Goal: Information Seeking & Learning: Learn about a topic

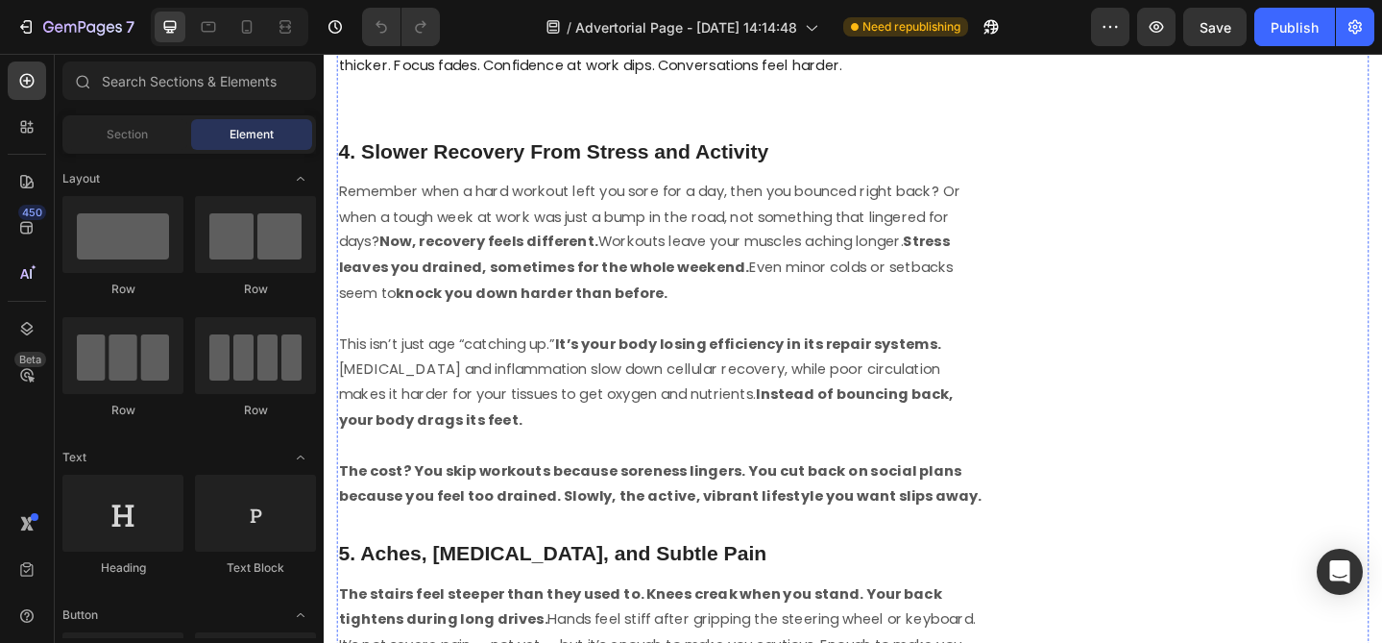
scroll to position [2497, 0]
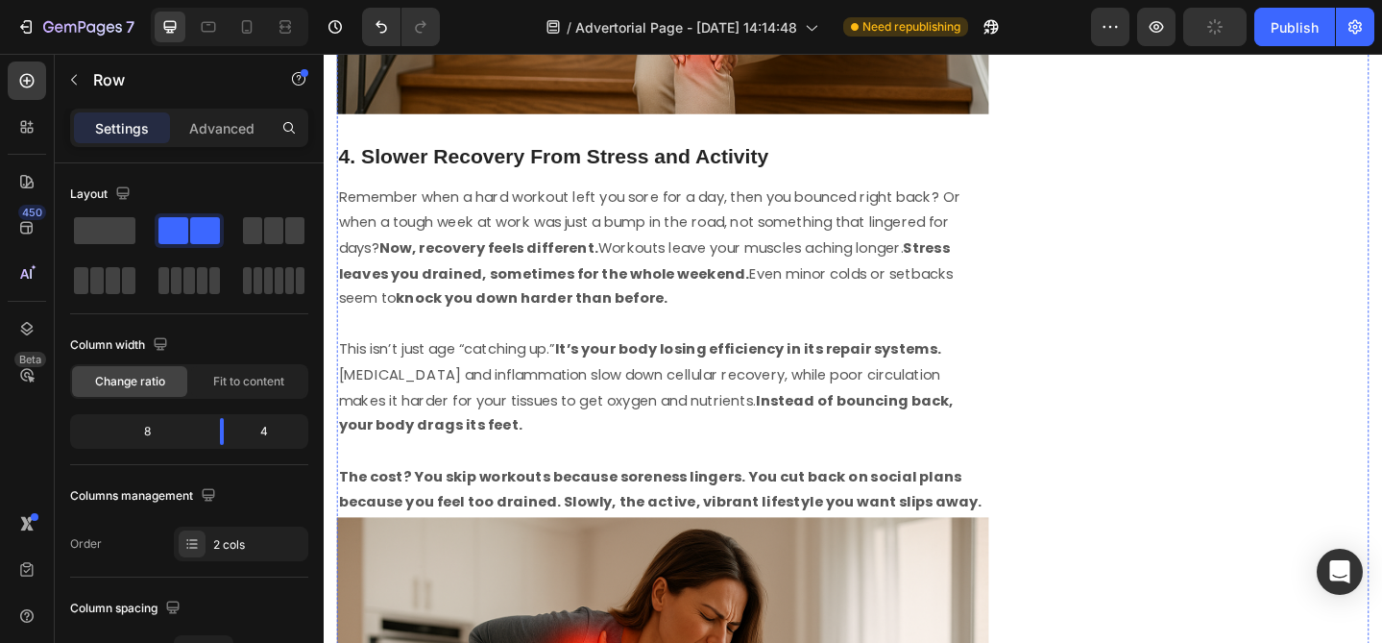
scroll to position [2989, 0]
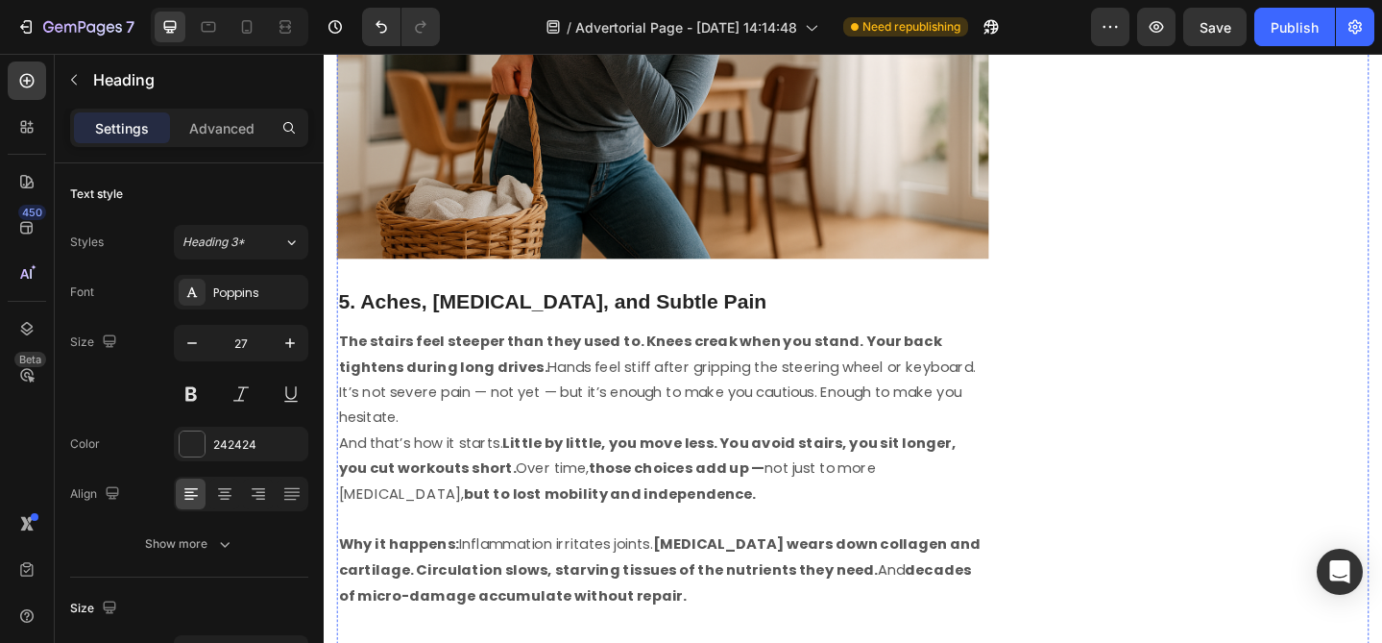
scroll to position [3753, 0]
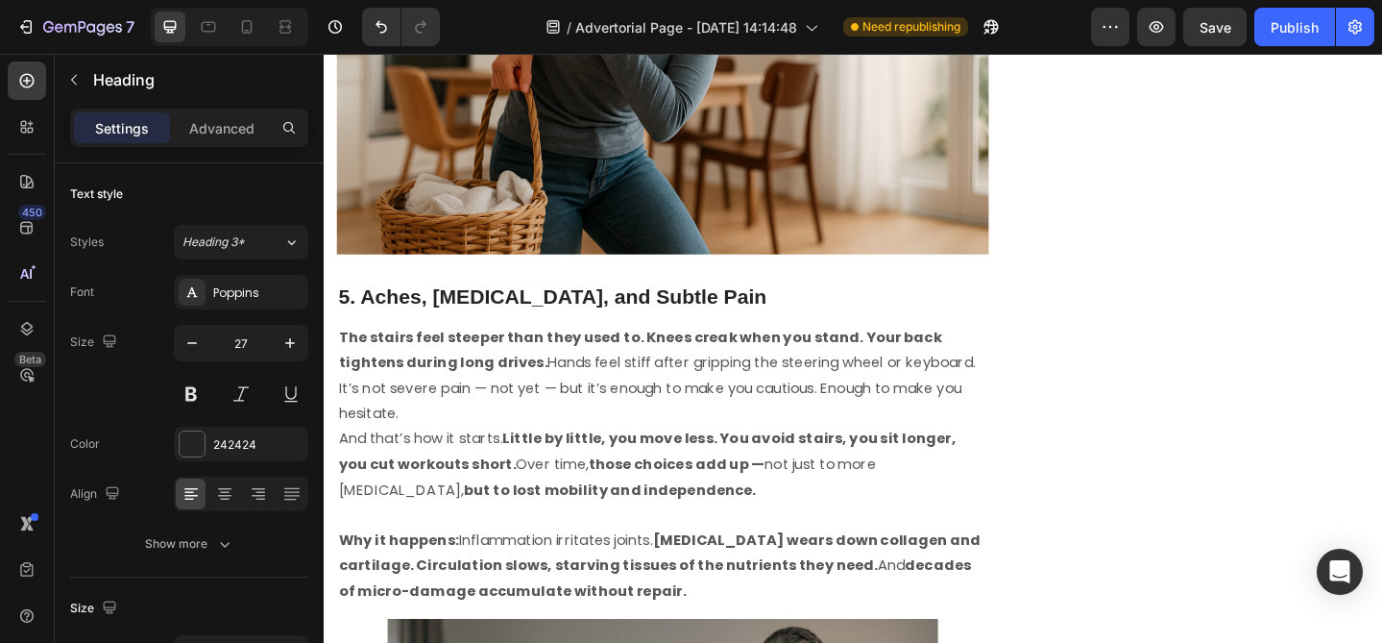
click at [295, 336] on icon "button" at bounding box center [289, 342] width 19 height 19
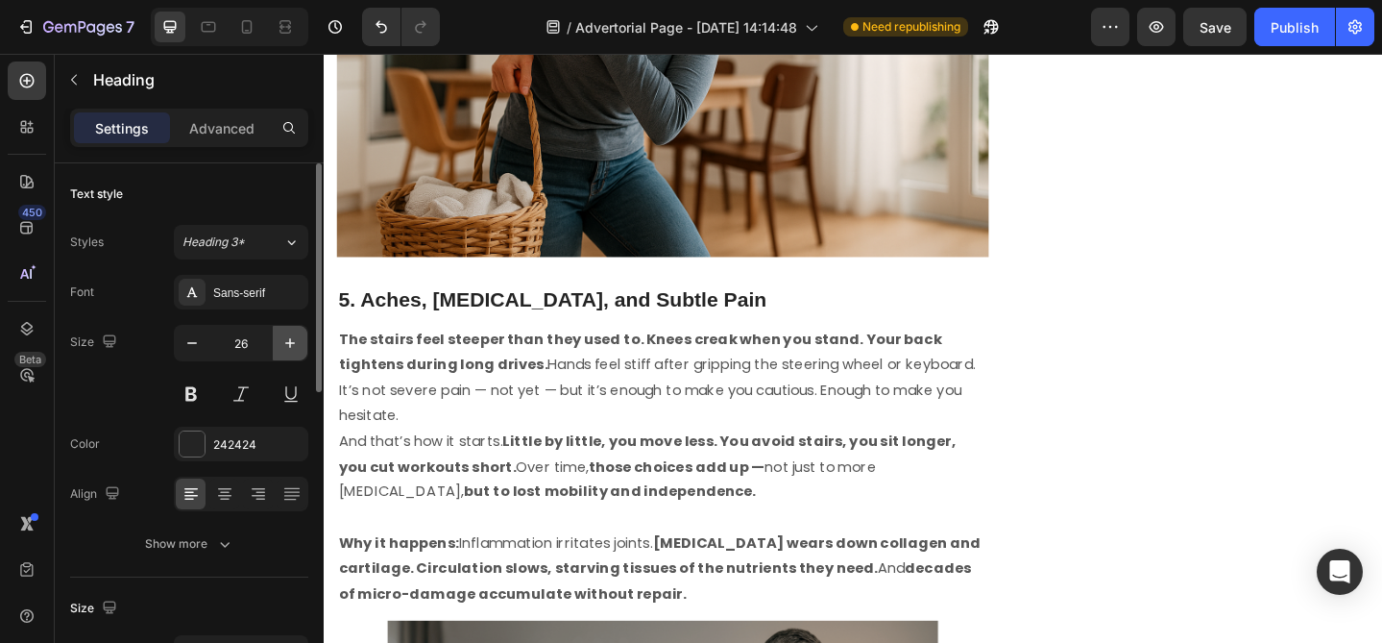
click at [295, 336] on icon "button" at bounding box center [289, 342] width 19 height 19
type input "27"
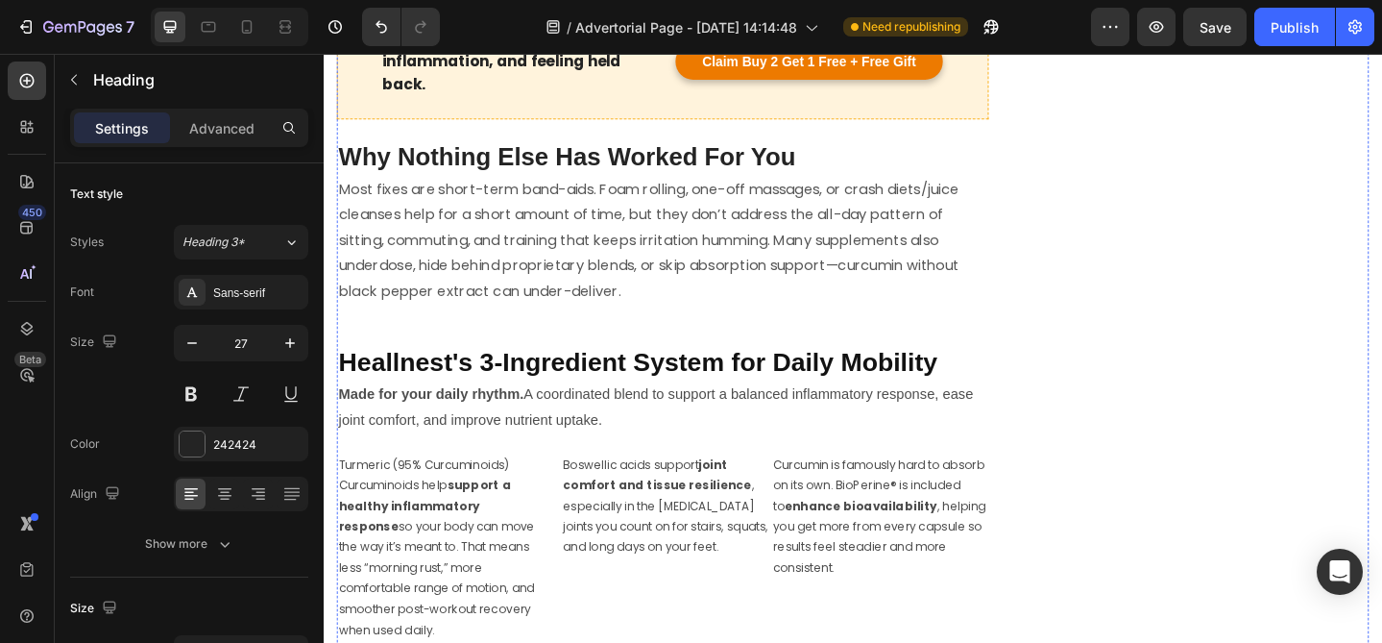
scroll to position [5537, 0]
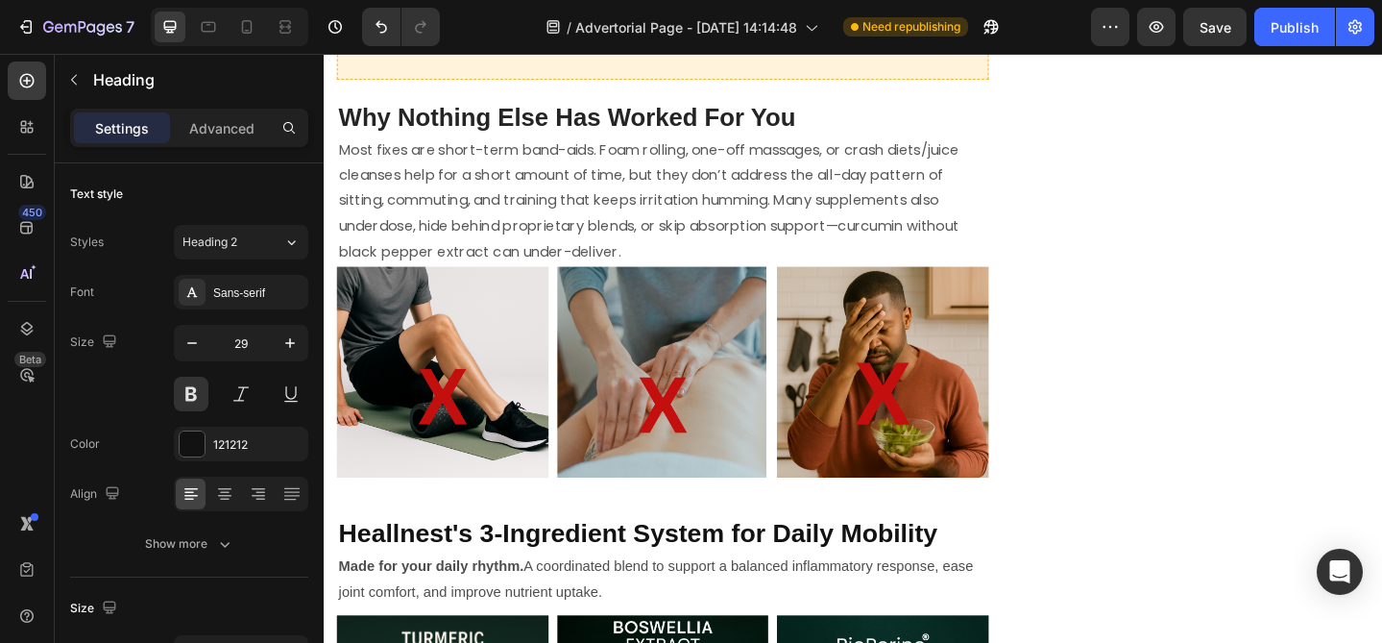
scroll to position [5577, 0]
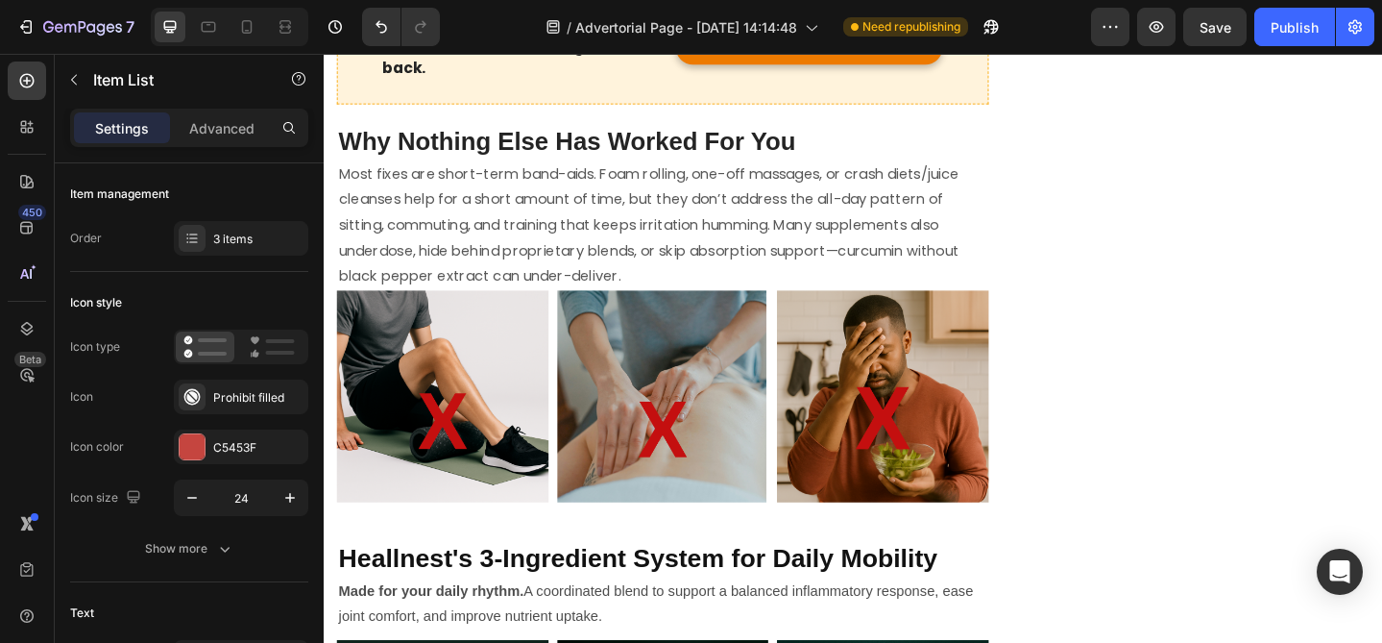
drag, startPoint x: 374, startPoint y: 309, endPoint x: 585, endPoint y: 339, distance: 213.4
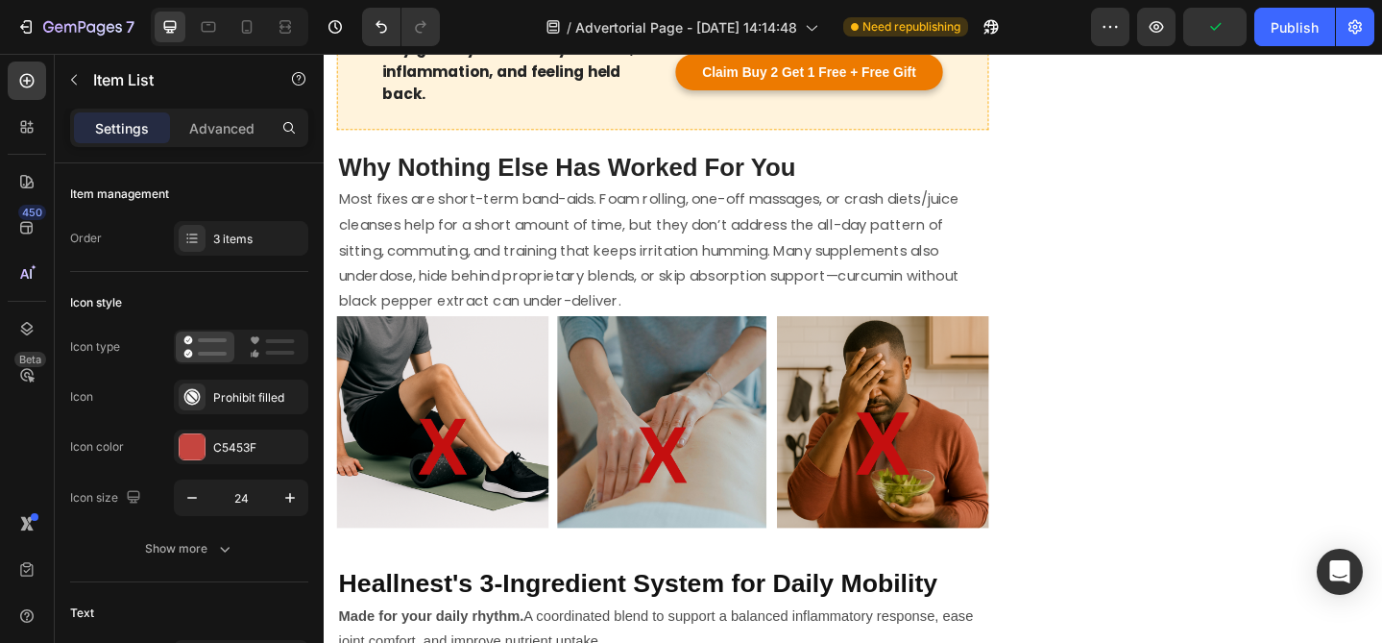
drag, startPoint x: 372, startPoint y: 404, endPoint x: 669, endPoint y: 438, distance: 299.6
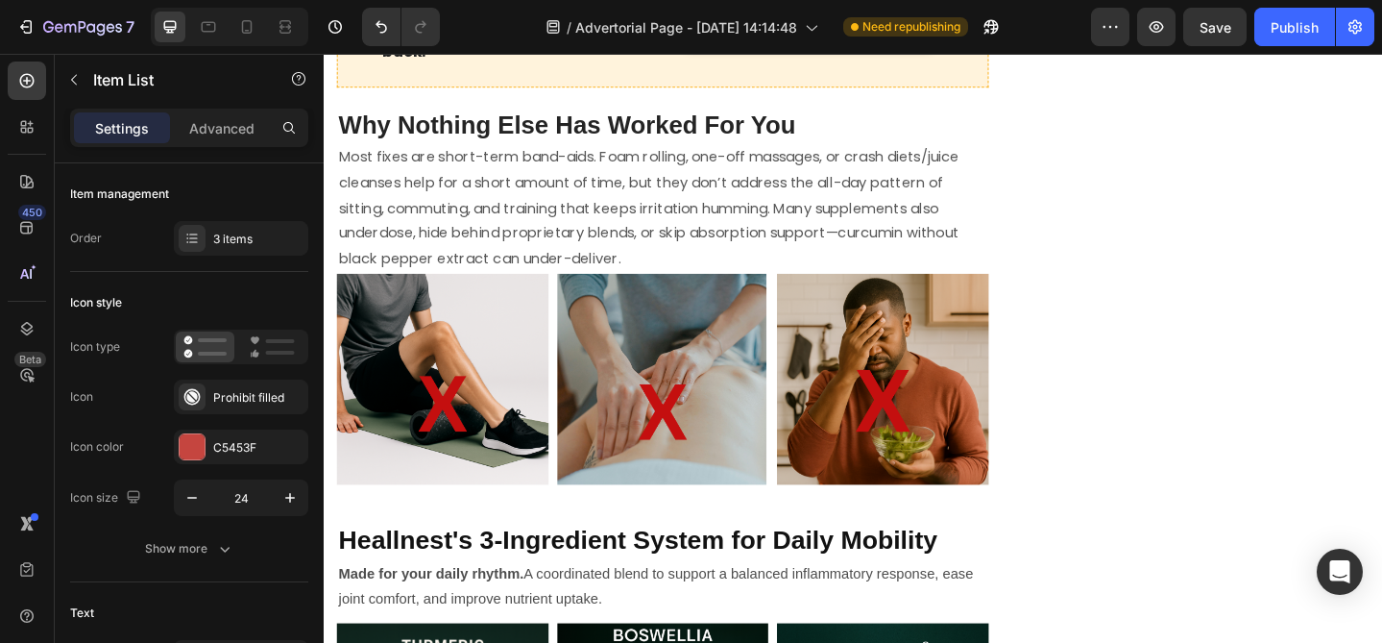
scroll to position [5724, 0]
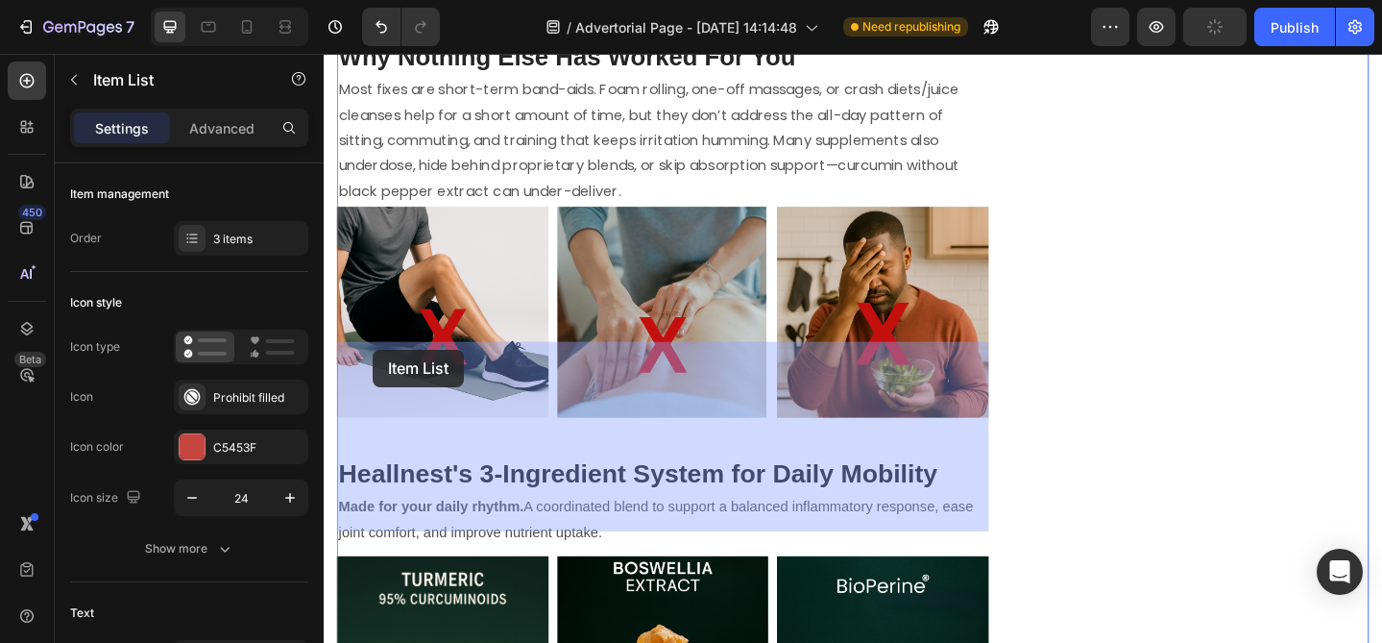
drag, startPoint x: 595, startPoint y: 415, endPoint x: 377, endPoint y: 376, distance: 221.5
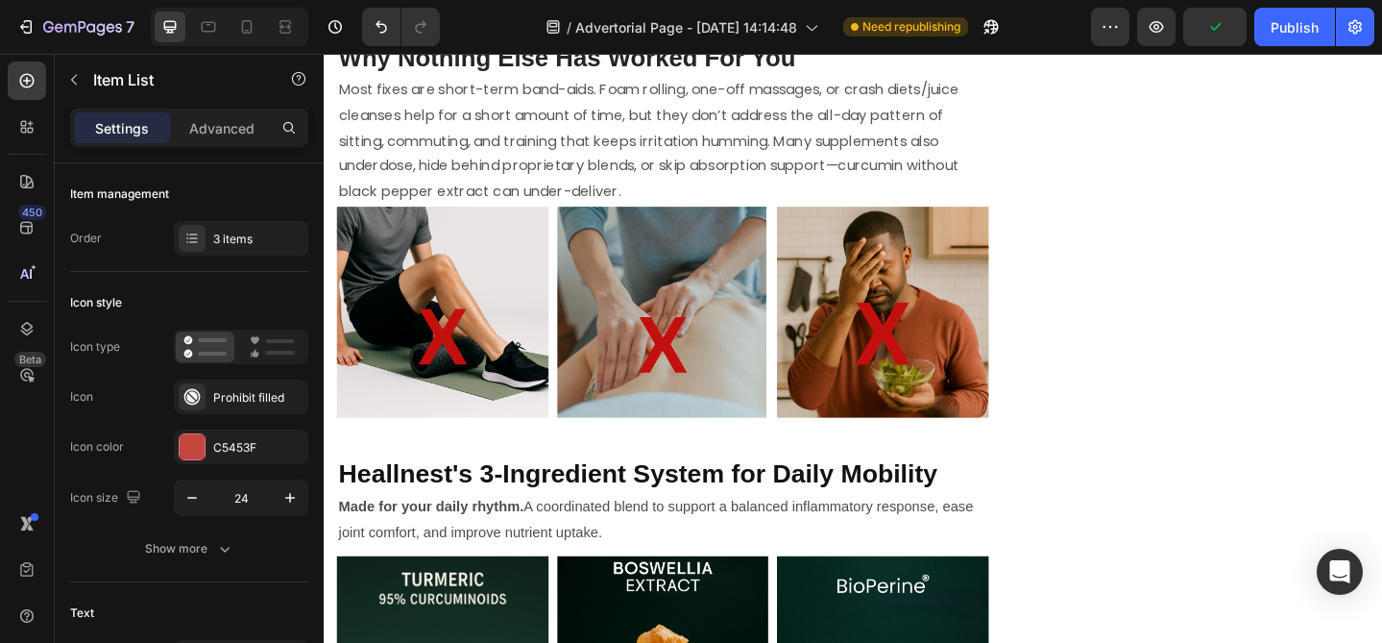
drag, startPoint x: 592, startPoint y: 412, endPoint x: 374, endPoint y: 377, distance: 220.7
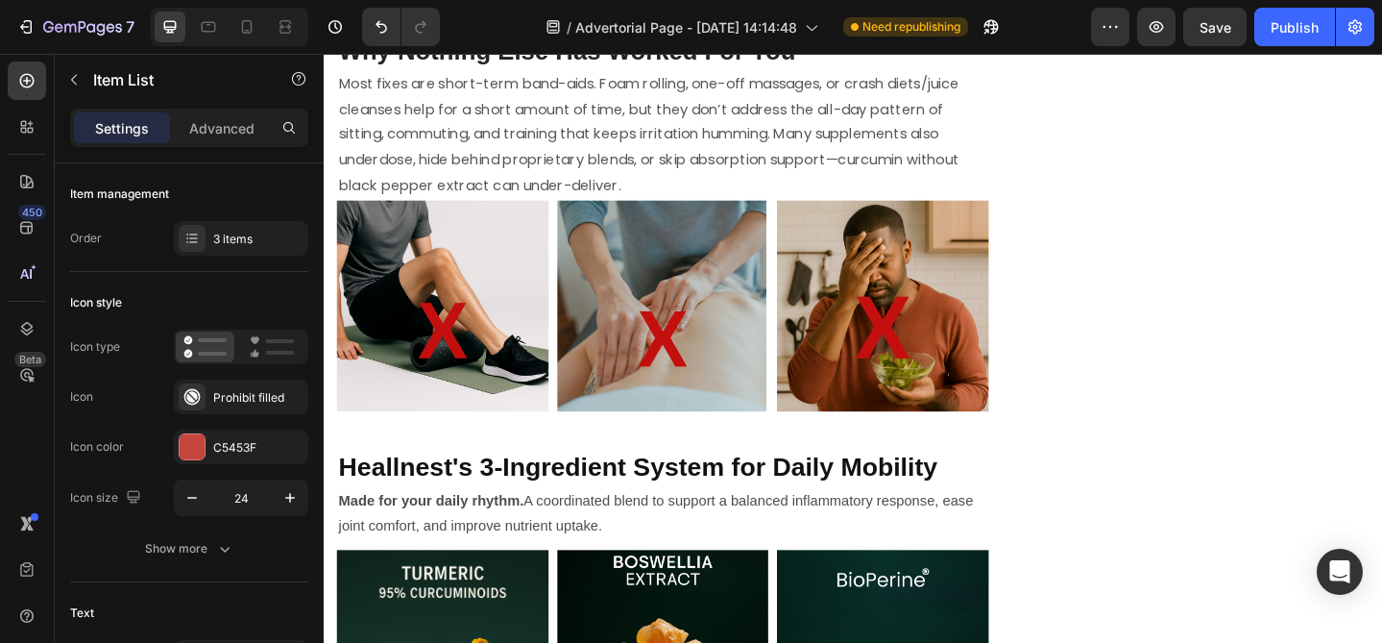
scroll to position [5763, 0]
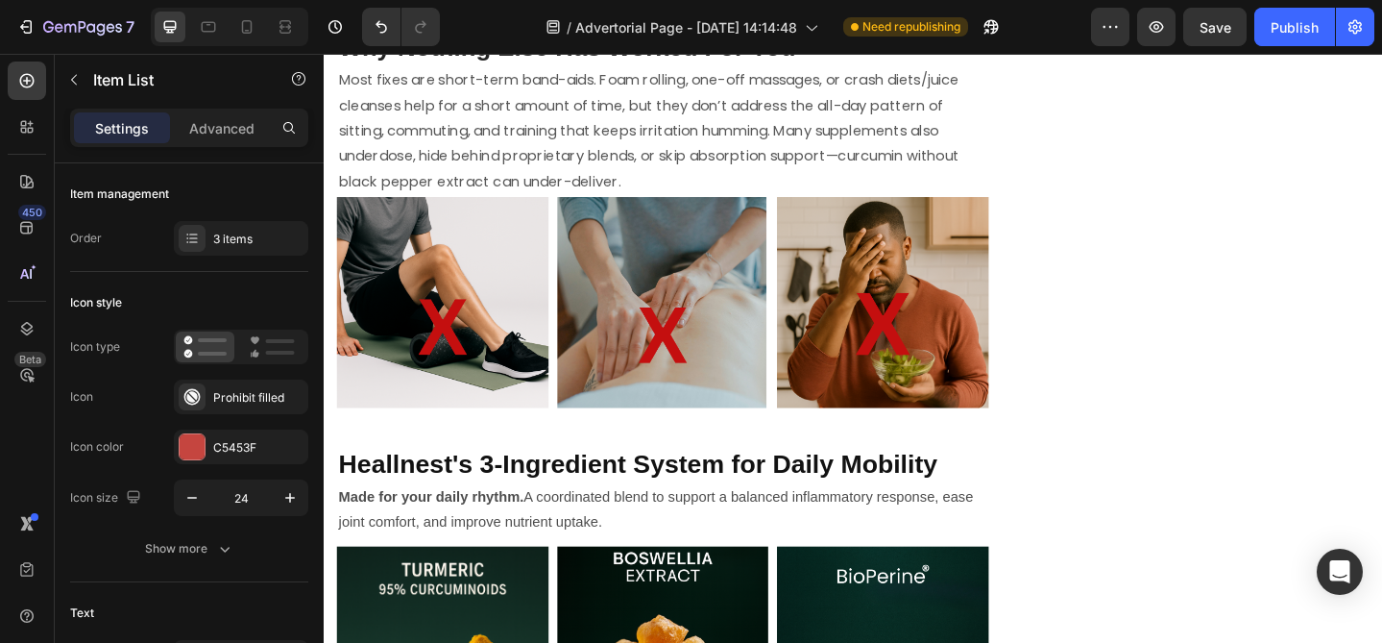
drag, startPoint x: 663, startPoint y: 472, endPoint x: 367, endPoint y: 437, distance: 297.8
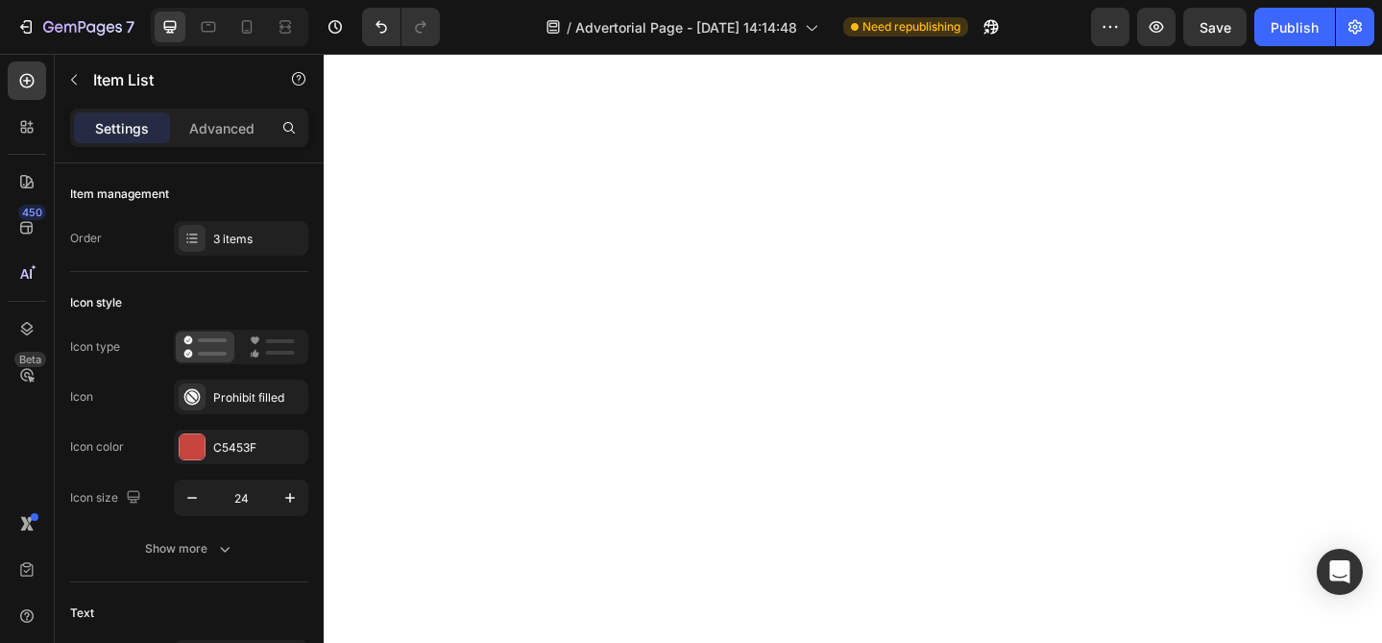
scroll to position [5757, 0]
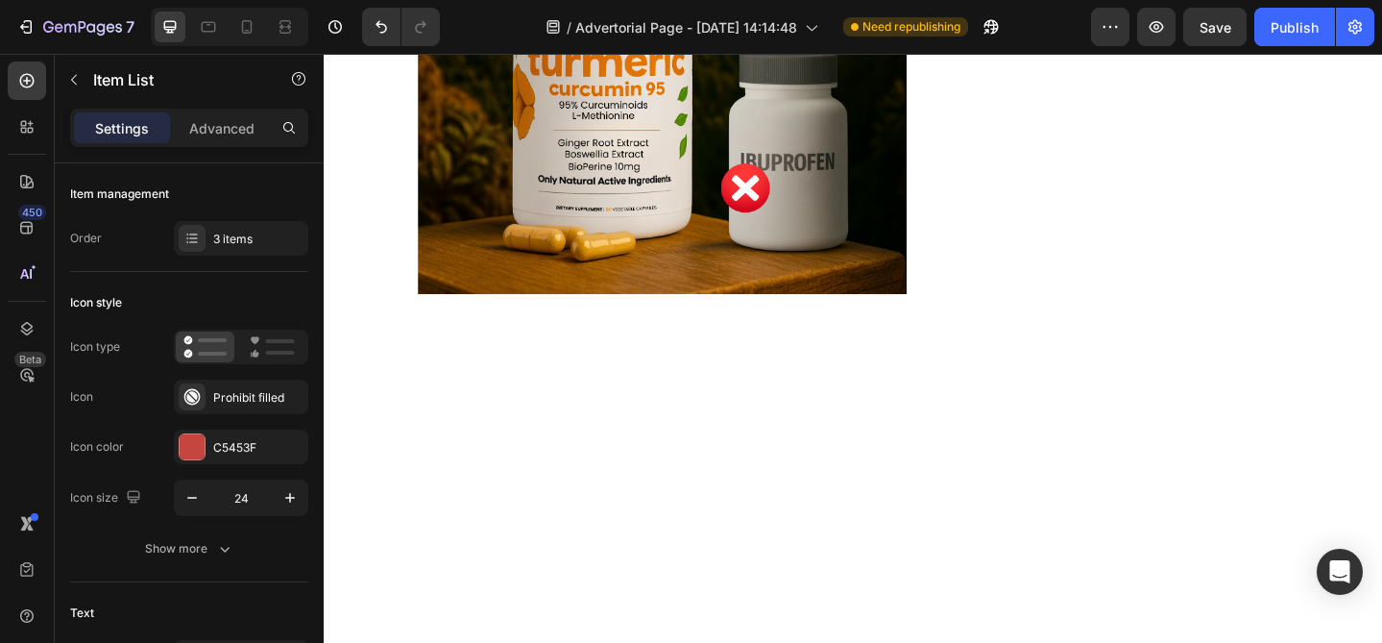
scroll to position [5748, 0]
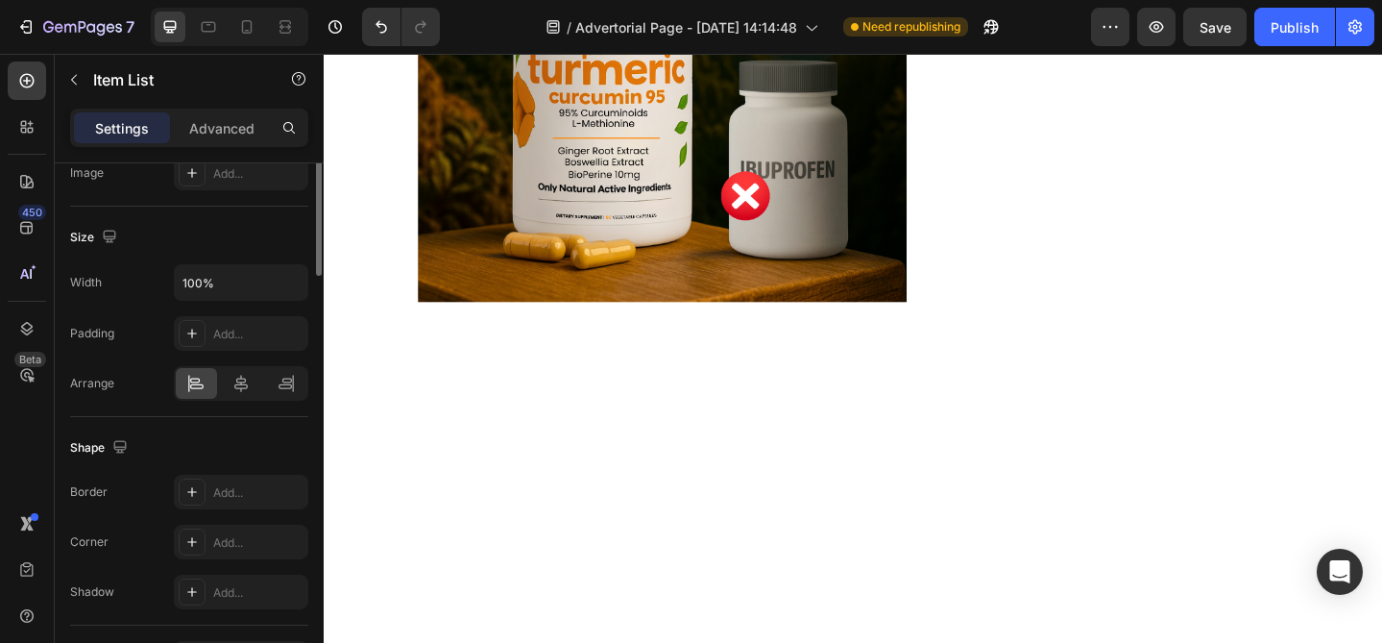
scroll to position [1240, 0]
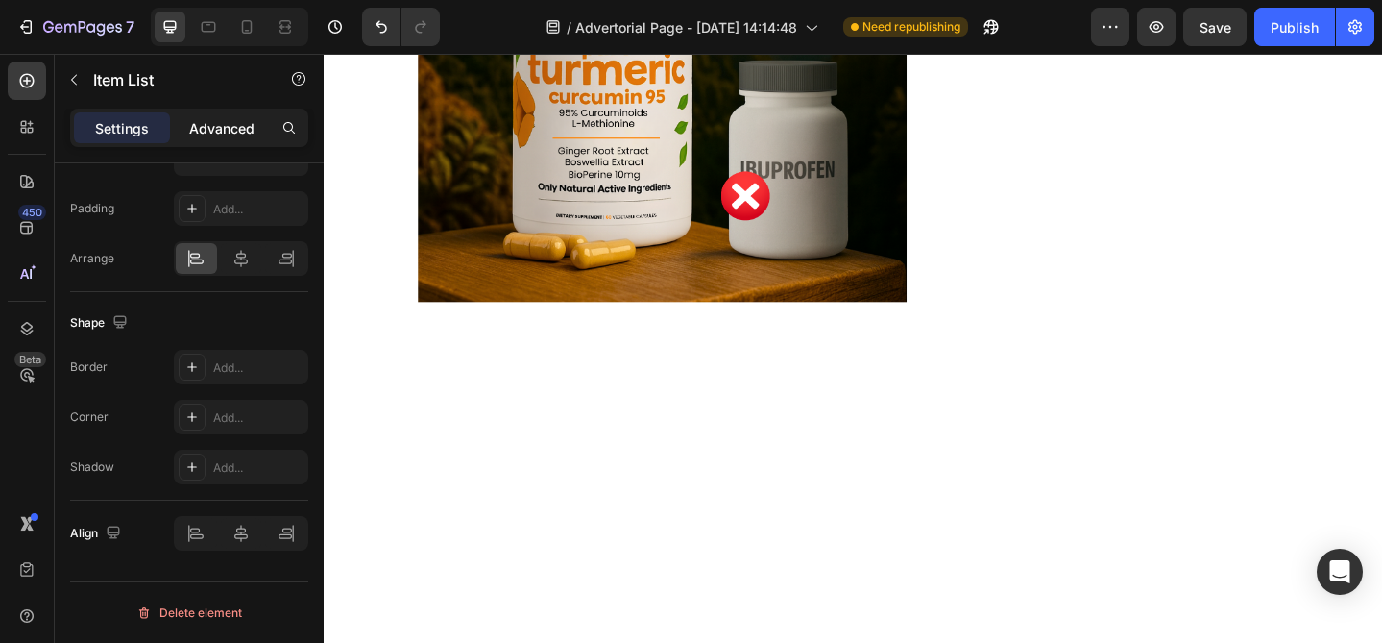
click at [220, 128] on p "Advanced" at bounding box center [221, 128] width 65 height 20
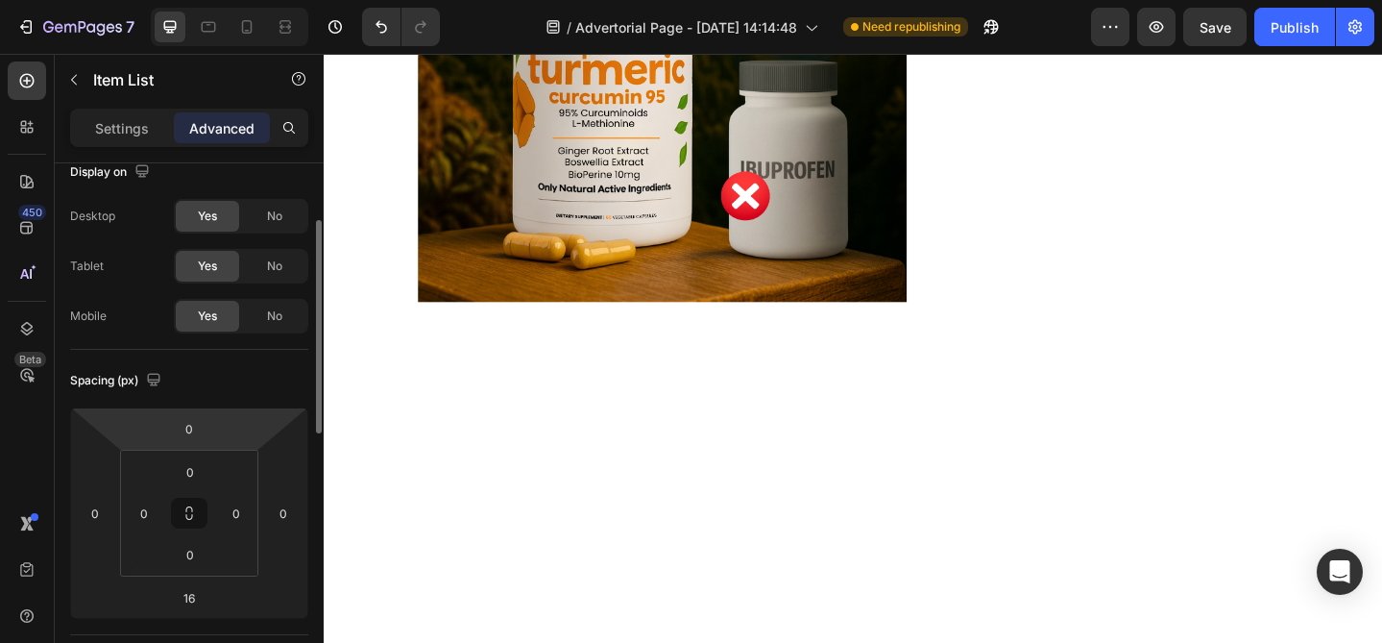
scroll to position [0, 0]
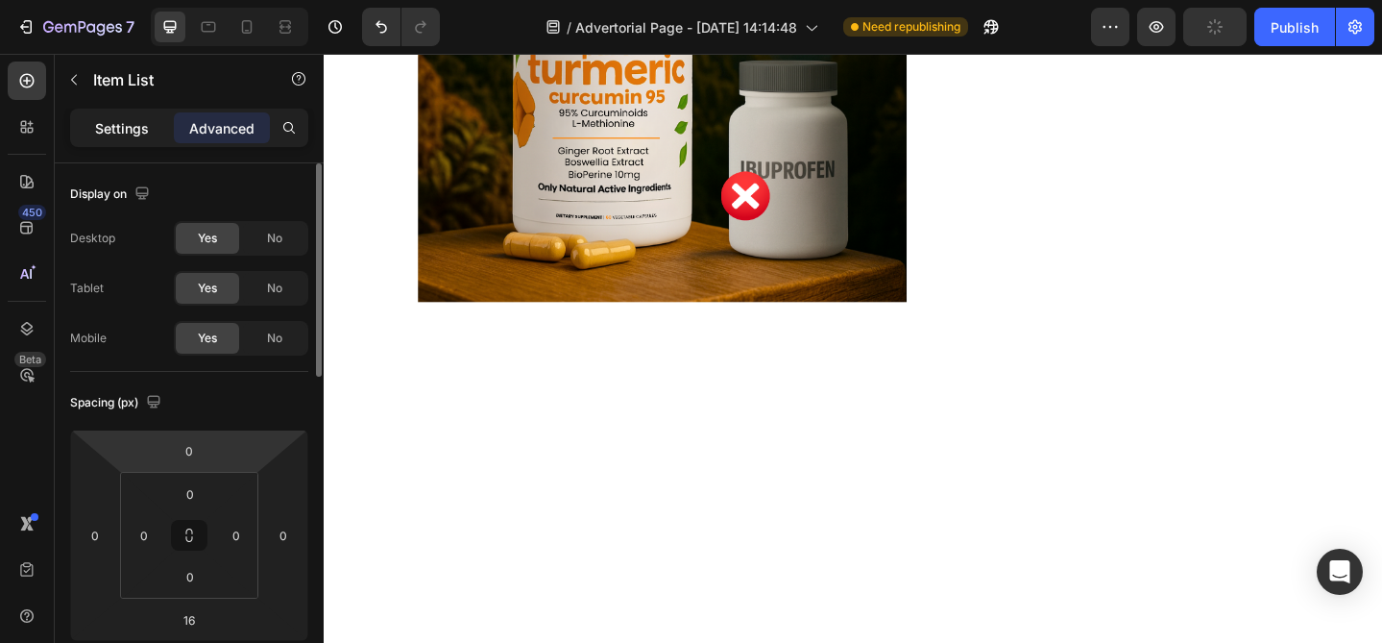
click at [132, 135] on p "Settings" at bounding box center [122, 128] width 54 height 20
type input "8"
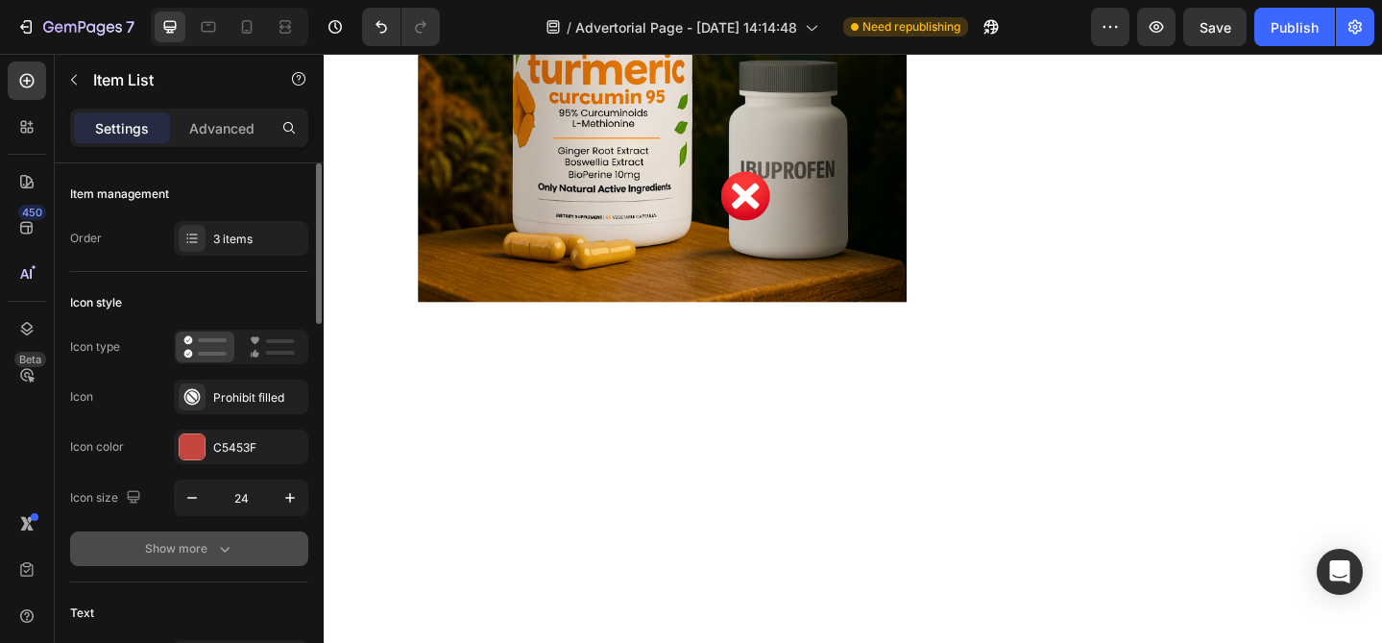
click at [222, 554] on icon "button" at bounding box center [224, 548] width 19 height 19
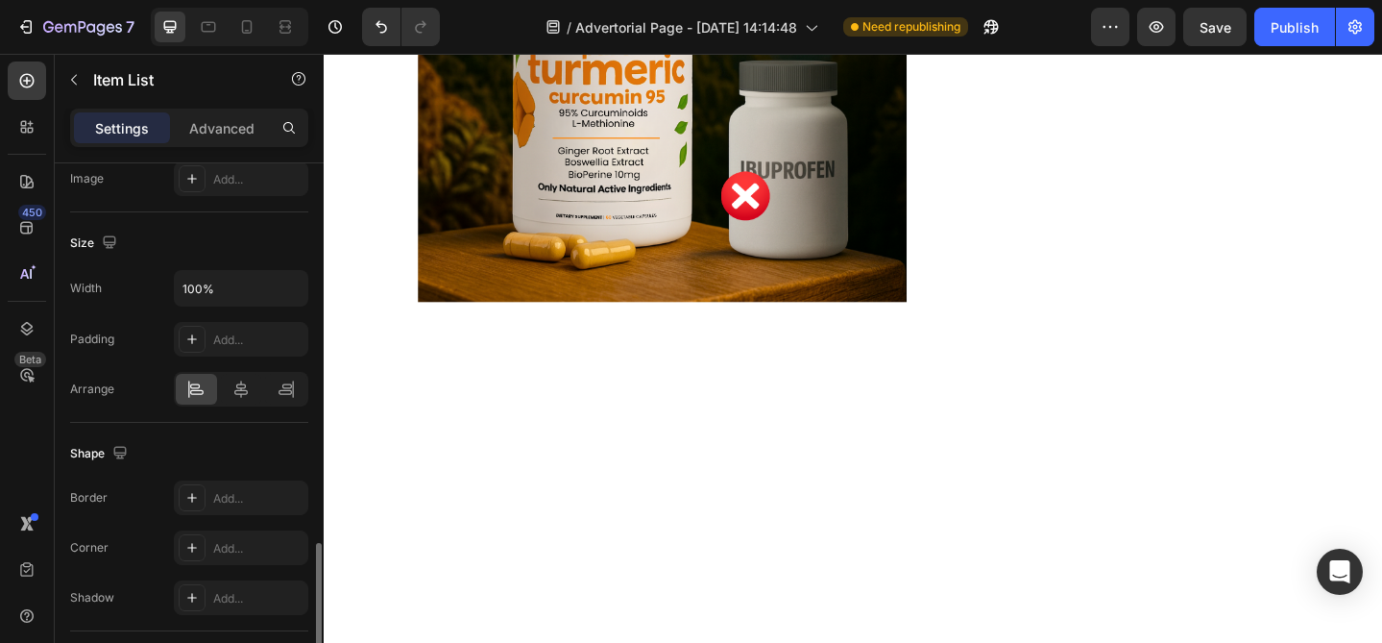
scroll to position [1488, 0]
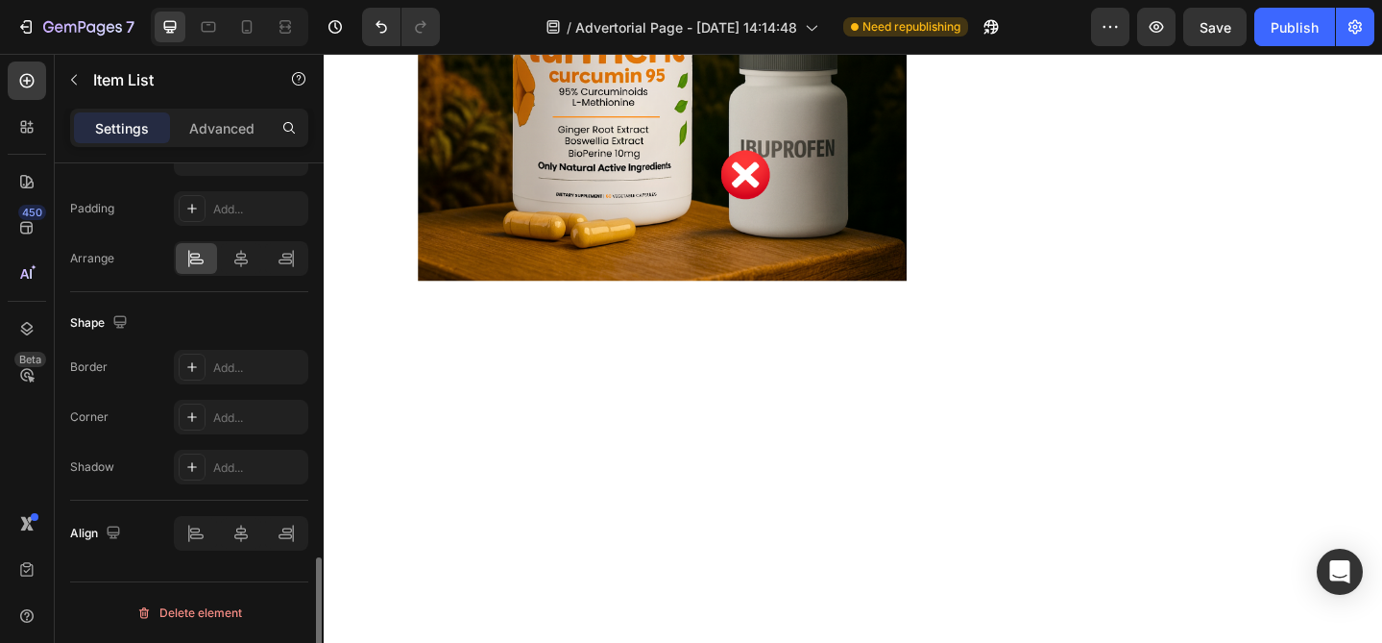
scroll to position [5781, 0]
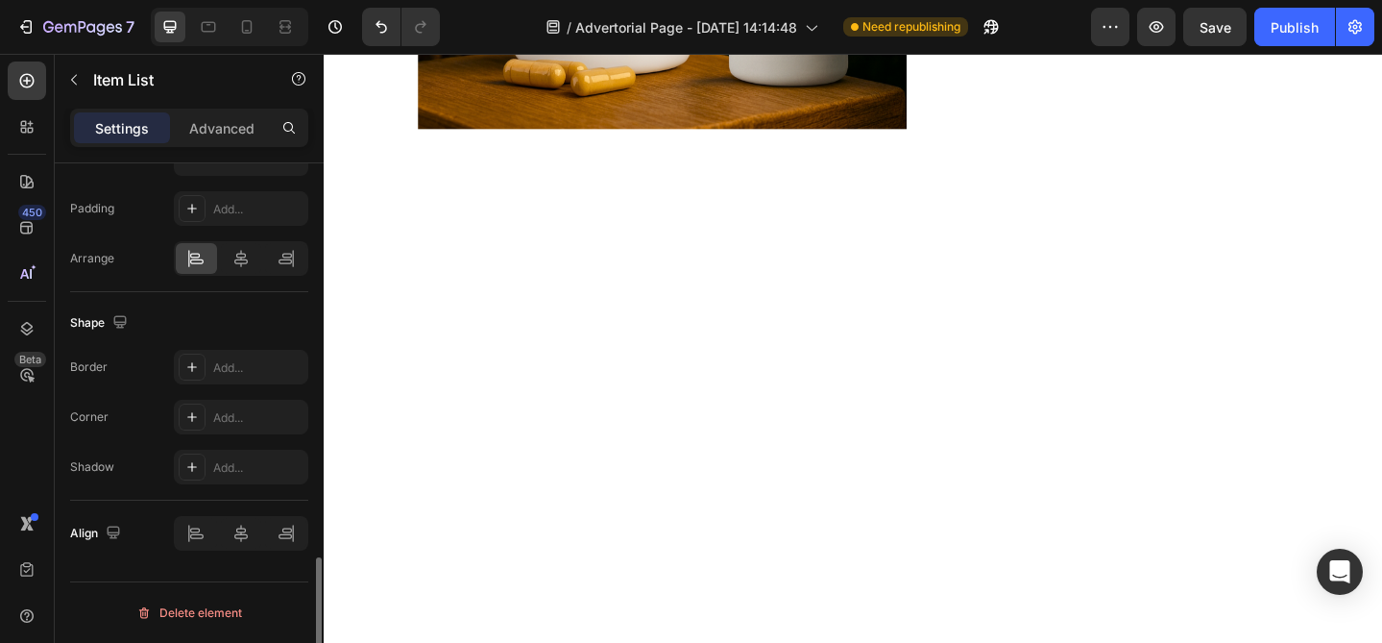
scroll to position [6020, 0]
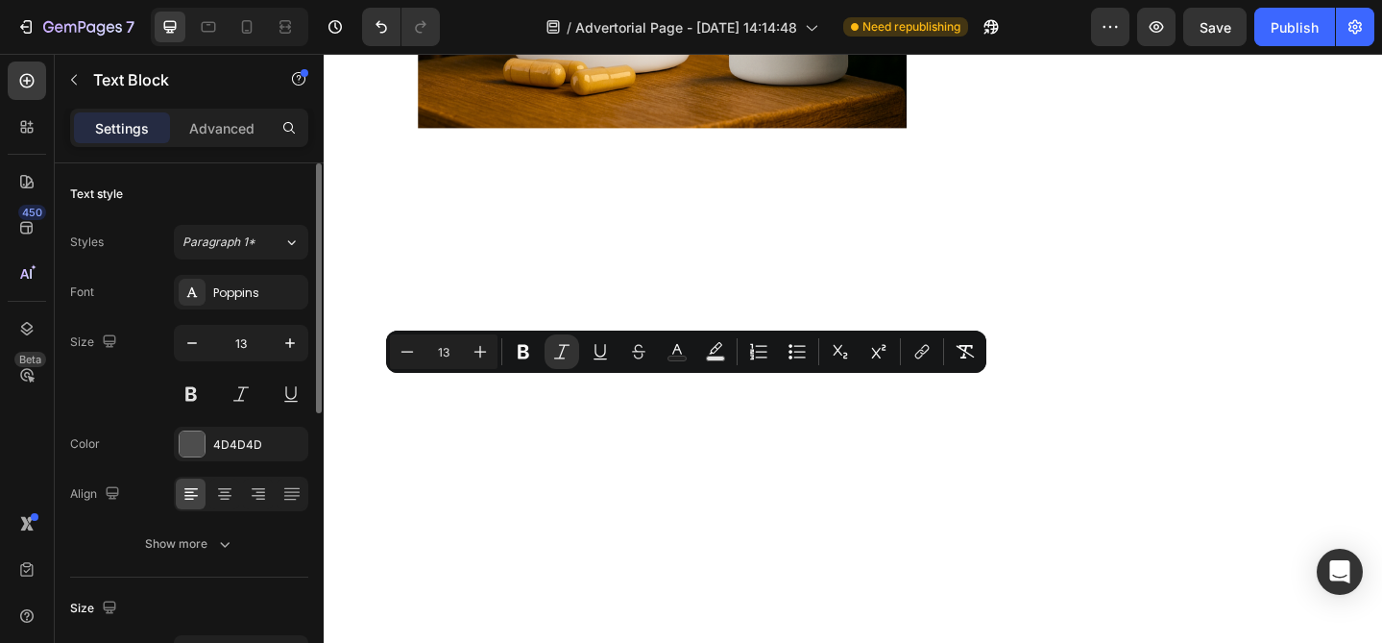
copy p "“For active adults who sit a lot and train hard, the big wins come from consist…"
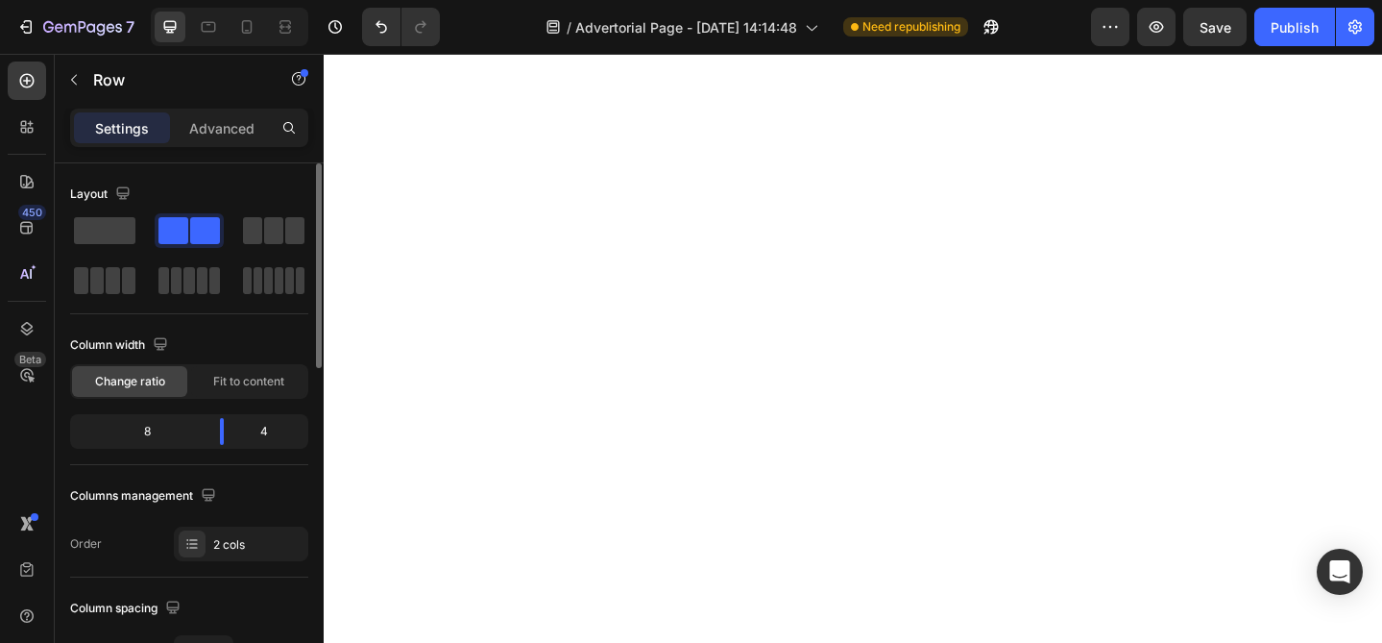
scroll to position [6244, 0]
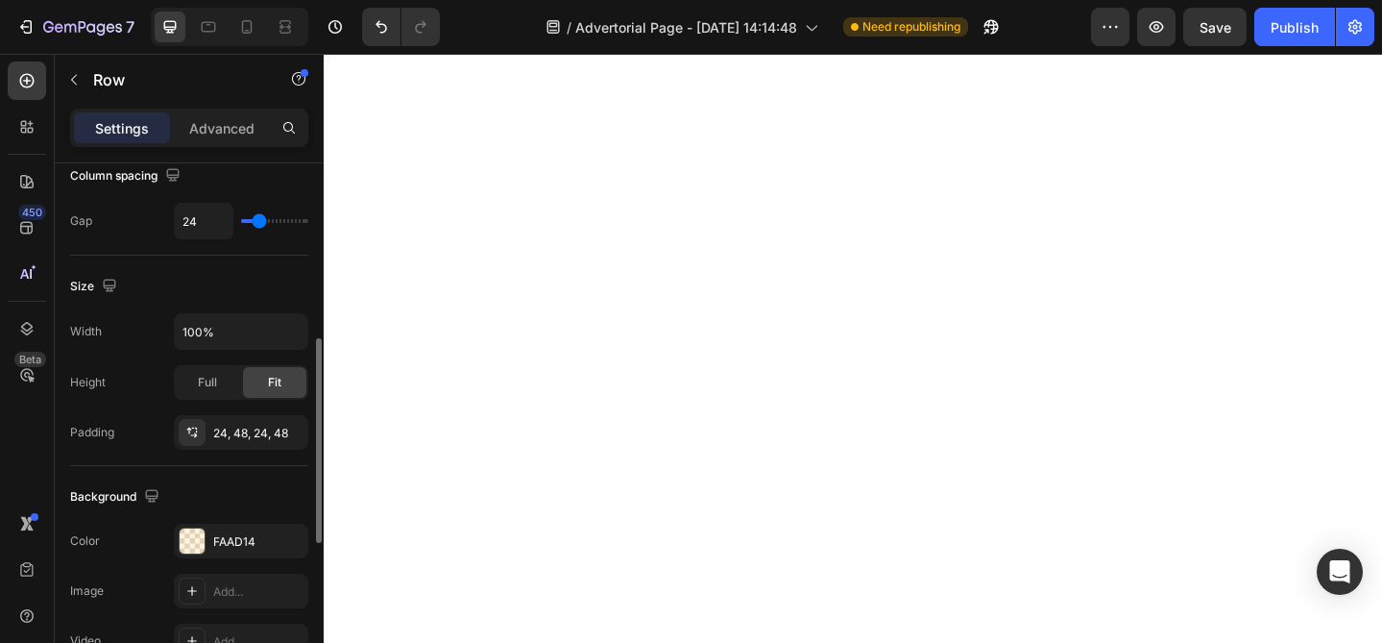
scroll to position [439, 0]
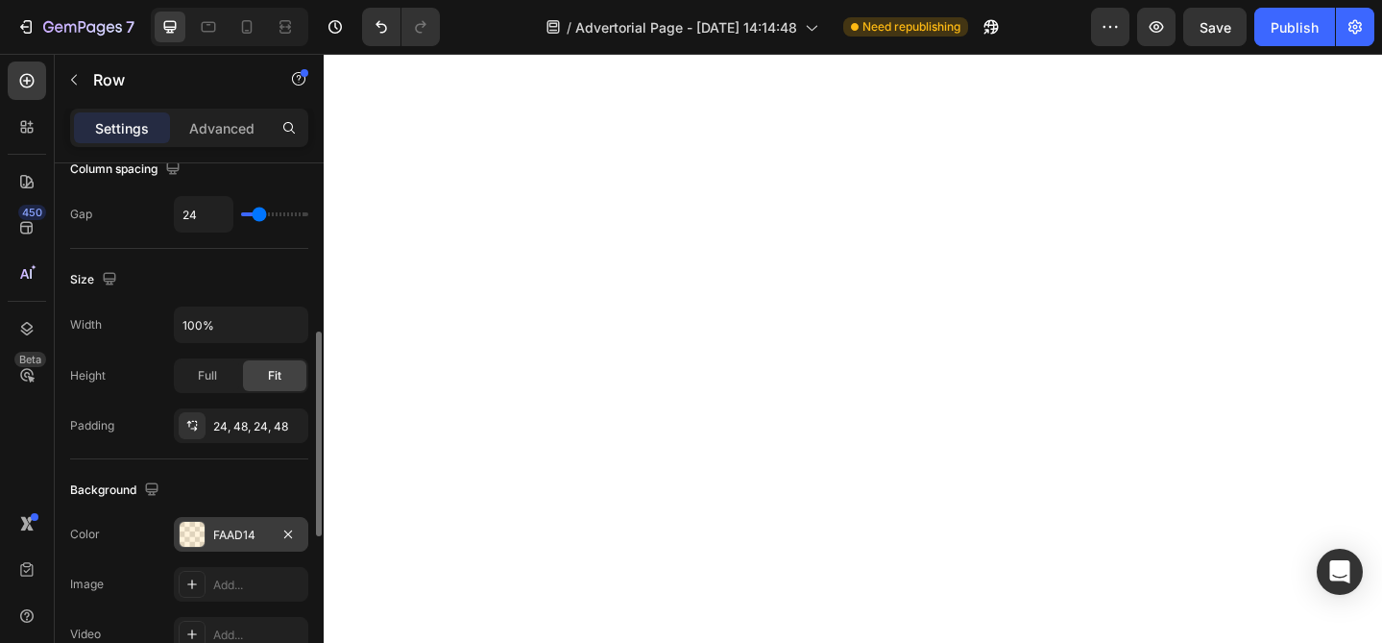
click at [204, 531] on div at bounding box center [192, 534] width 25 height 25
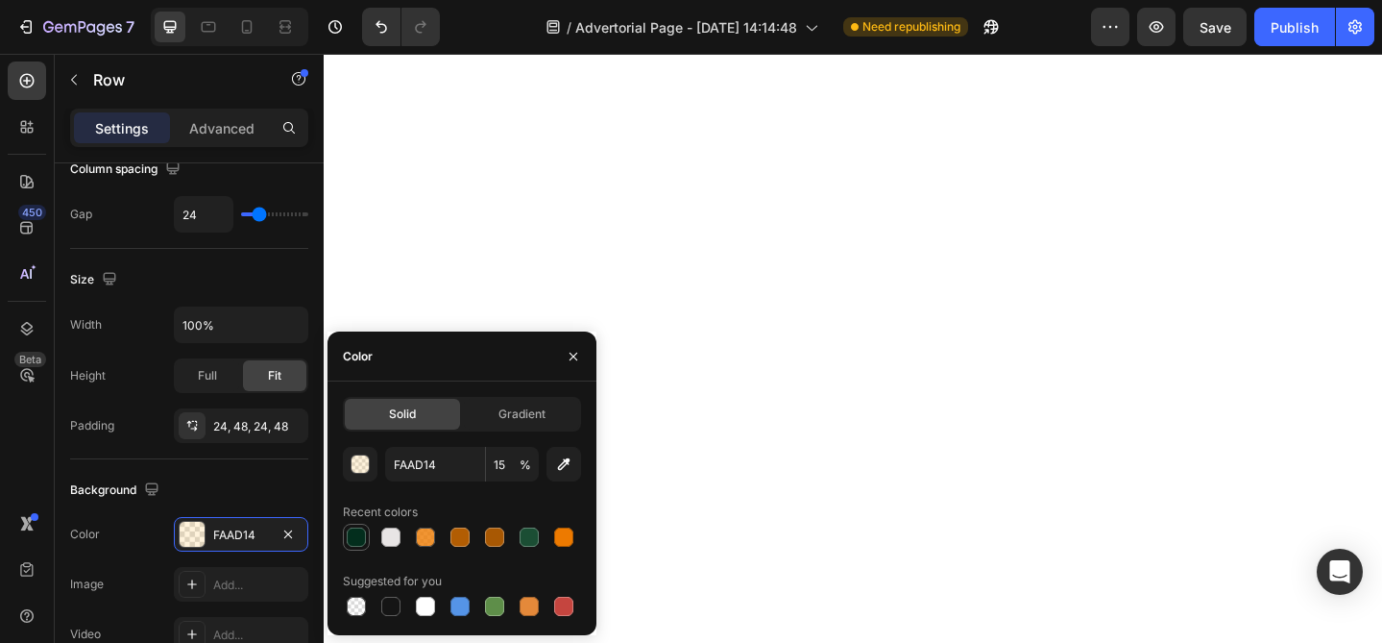
click at [360, 537] on div at bounding box center [356, 536] width 19 height 19
type input "032E1D"
type input "100"
click at [367, 468] on div "button" at bounding box center [361, 464] width 19 height 19
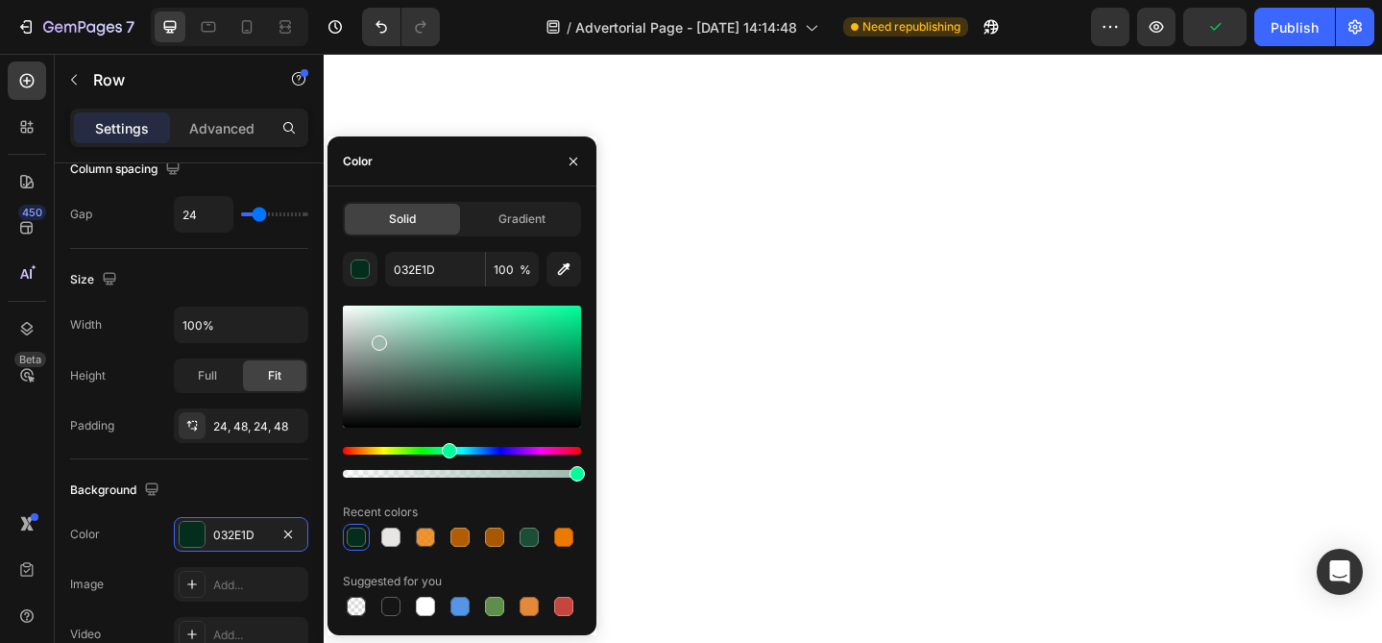
drag, startPoint x: 568, startPoint y: 406, endPoint x: 378, endPoint y: 339, distance: 200.8
click at [378, 339] on div at bounding box center [379, 342] width 15 height 15
type input "9DB7AD"
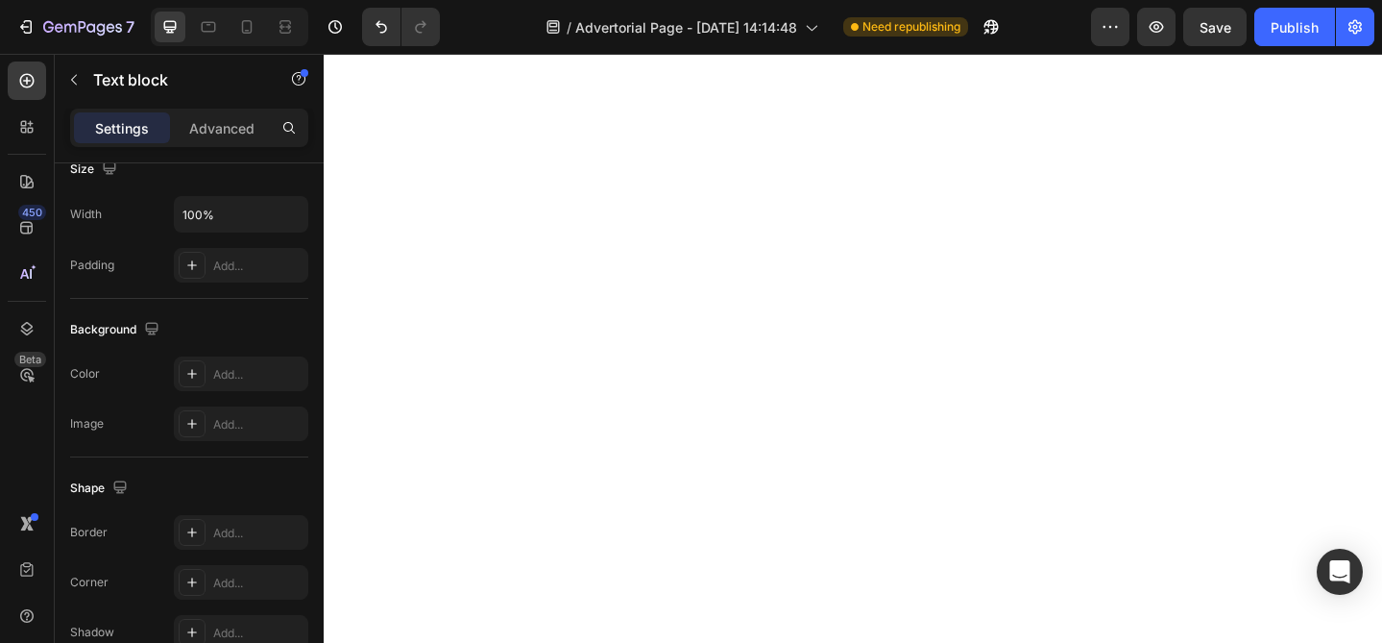
scroll to position [0, 0]
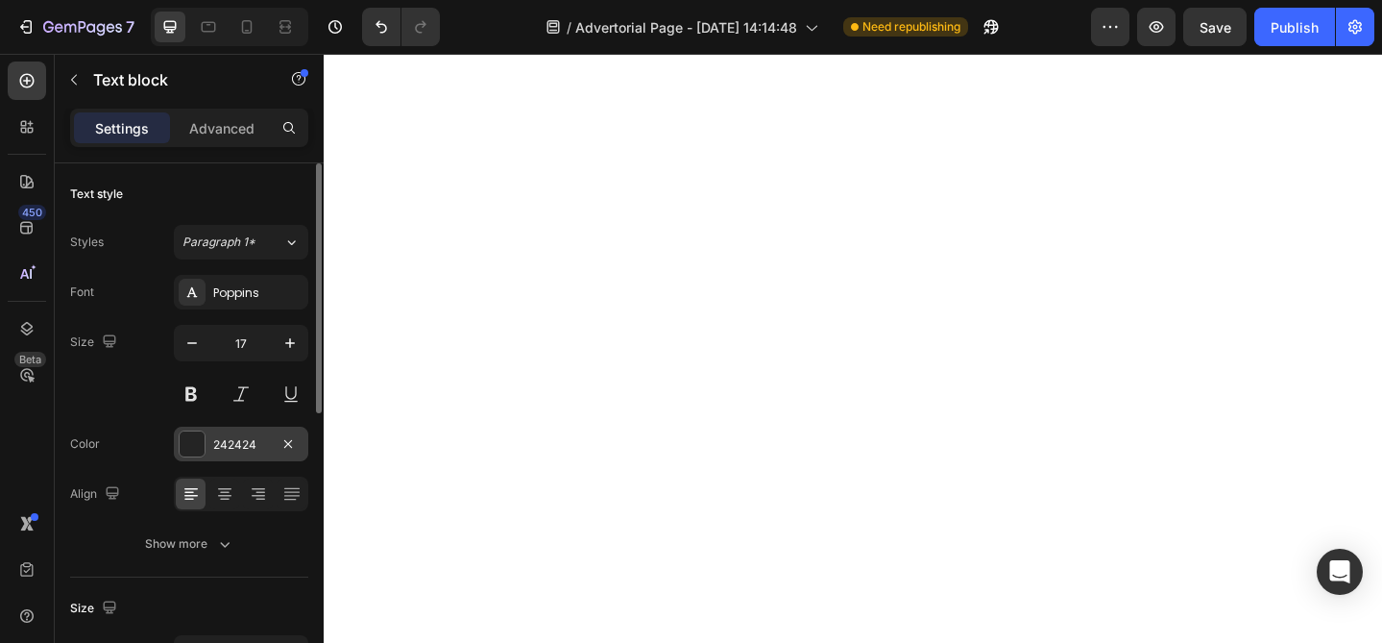
click at [203, 449] on div at bounding box center [192, 443] width 25 height 25
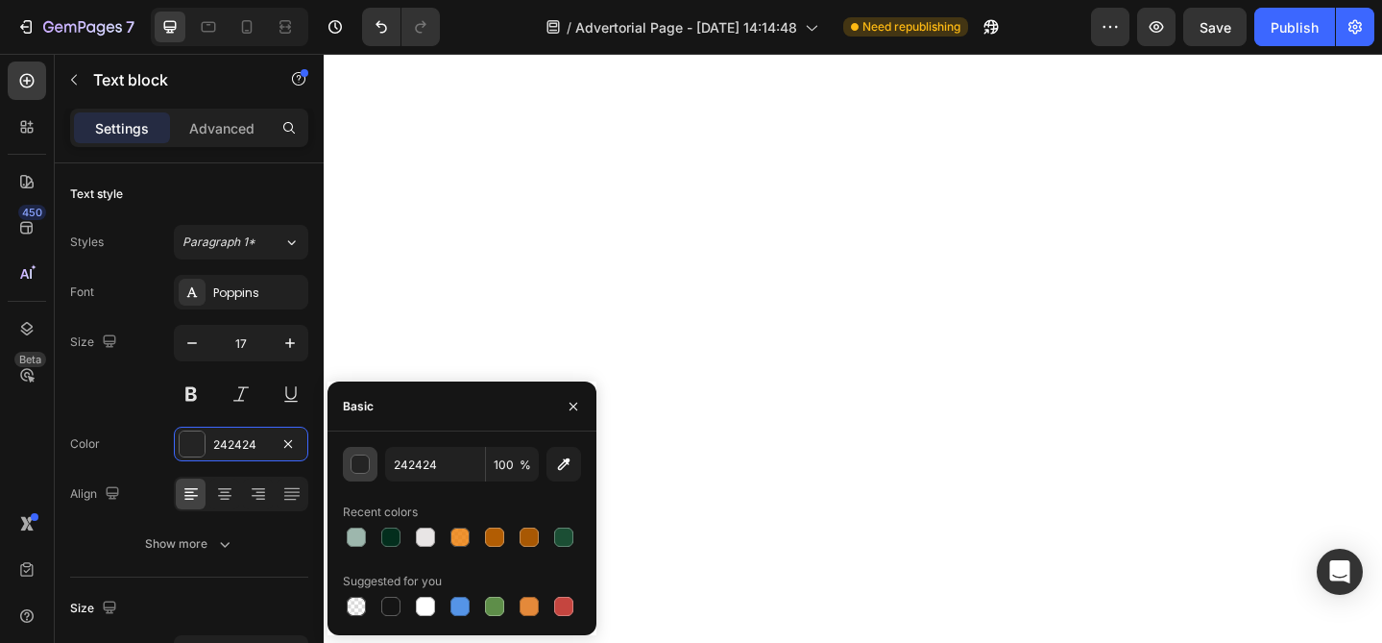
click at [359, 467] on div "button" at bounding box center [361, 464] width 19 height 19
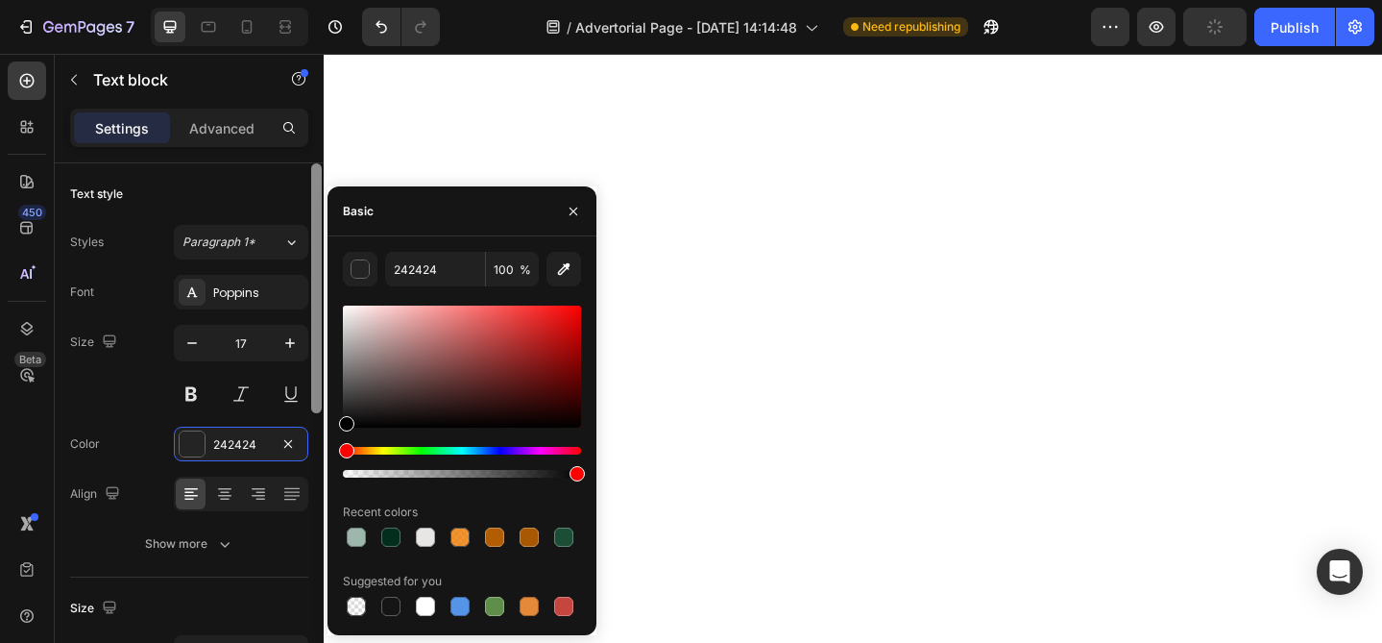
drag, startPoint x: 345, startPoint y: 419, endPoint x: 313, endPoint y: 492, distance: 79.6
click at [313, 490] on div "450 Beta Sections(18) Elements(83) Section Element Hero Section Product Detail …" at bounding box center [162, 348] width 324 height 589
type input "000000"
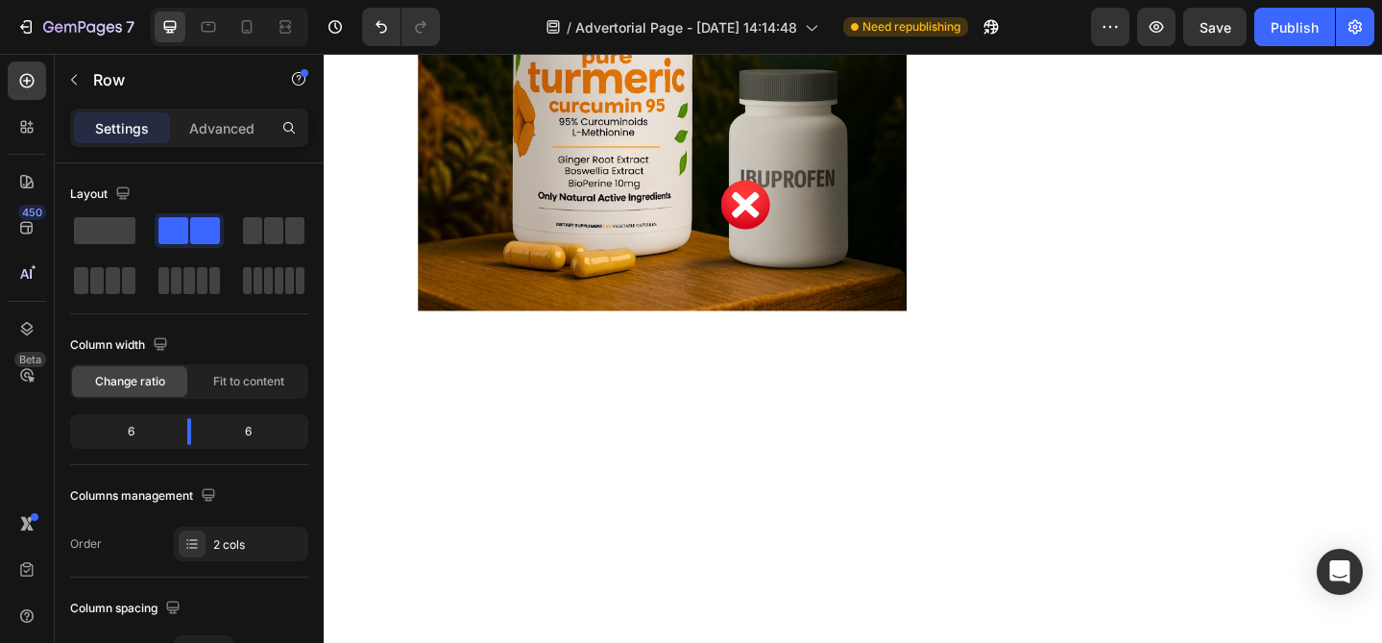
scroll to position [6252, 0]
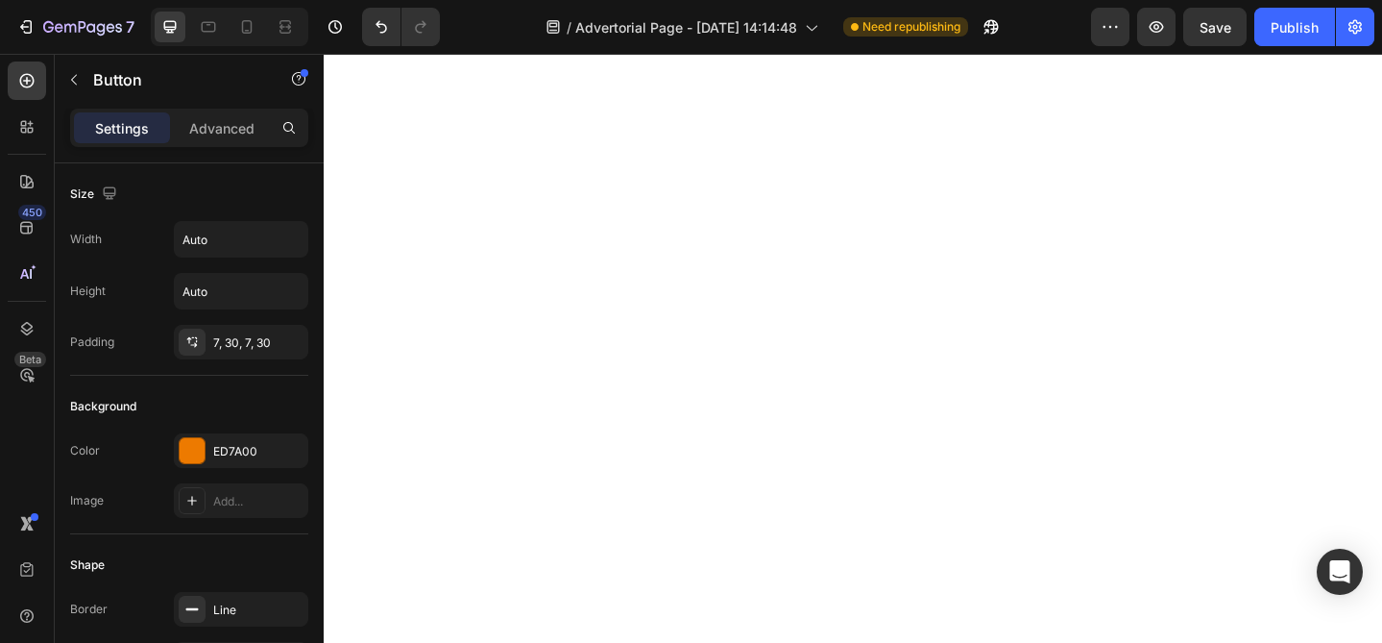
scroll to position [6415, 0]
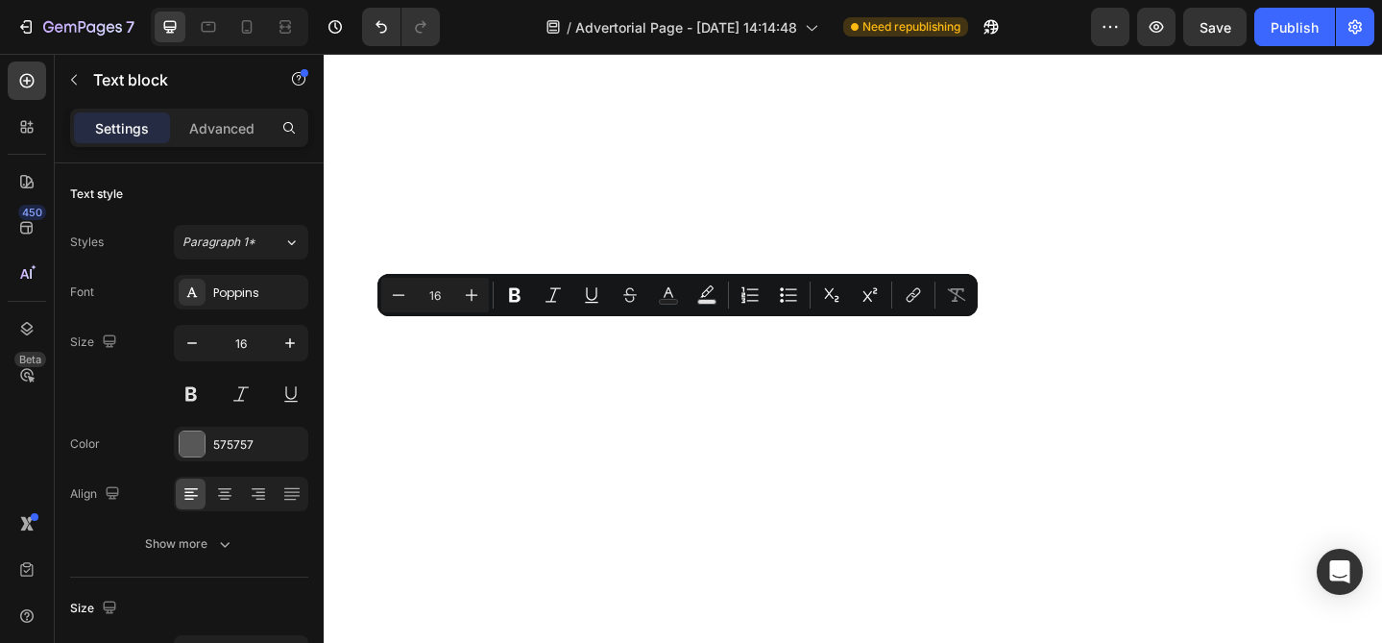
copy p "Most fixes are short-term band-aids. Foam rolling, one-off massages, or crash d…"
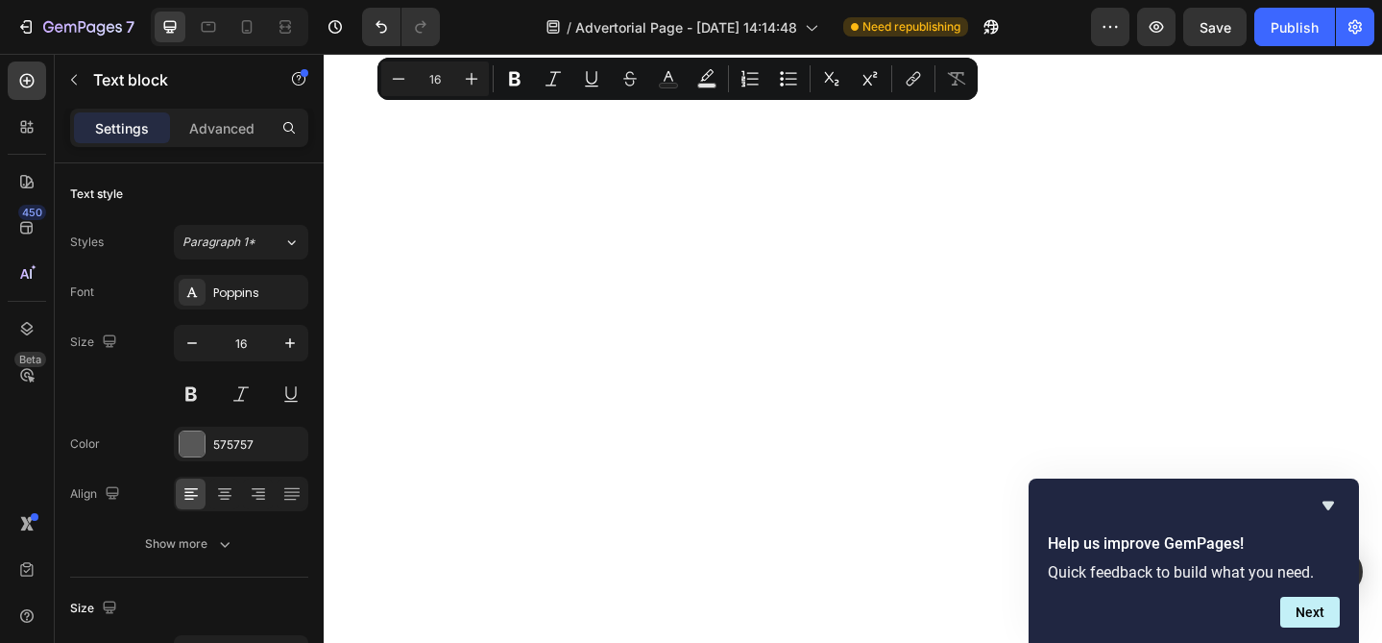
scroll to position [6443, 0]
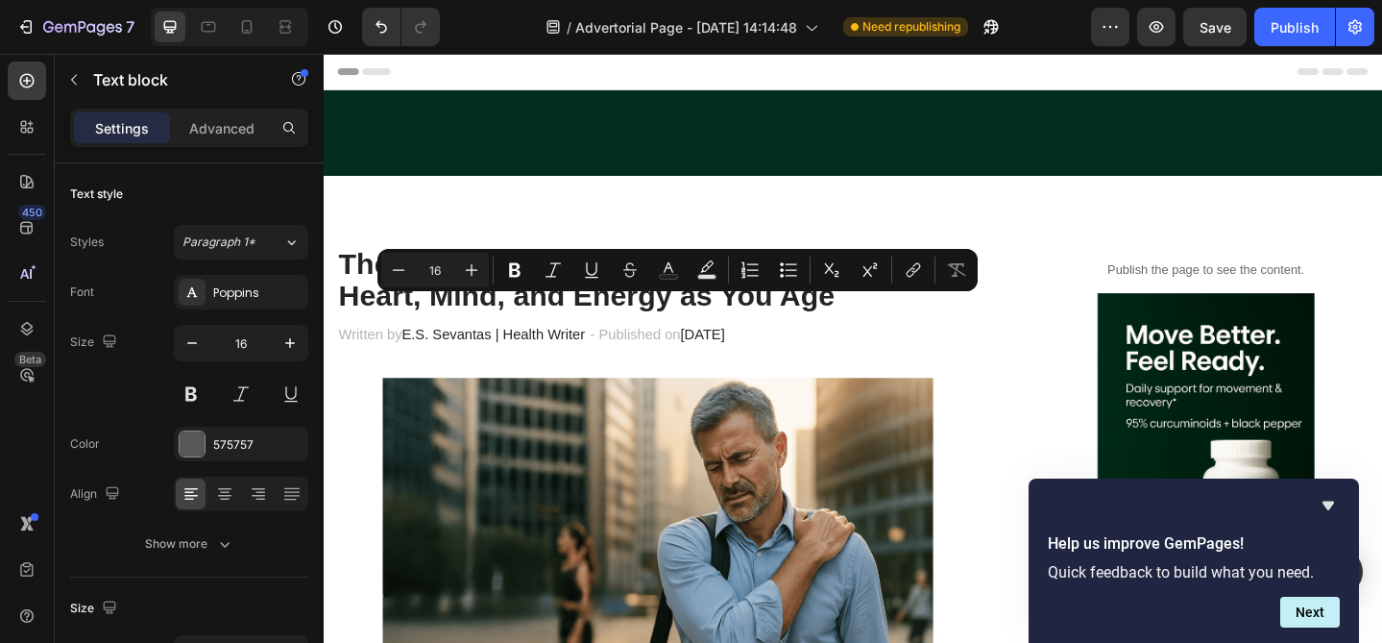
scroll to position [6443, 0]
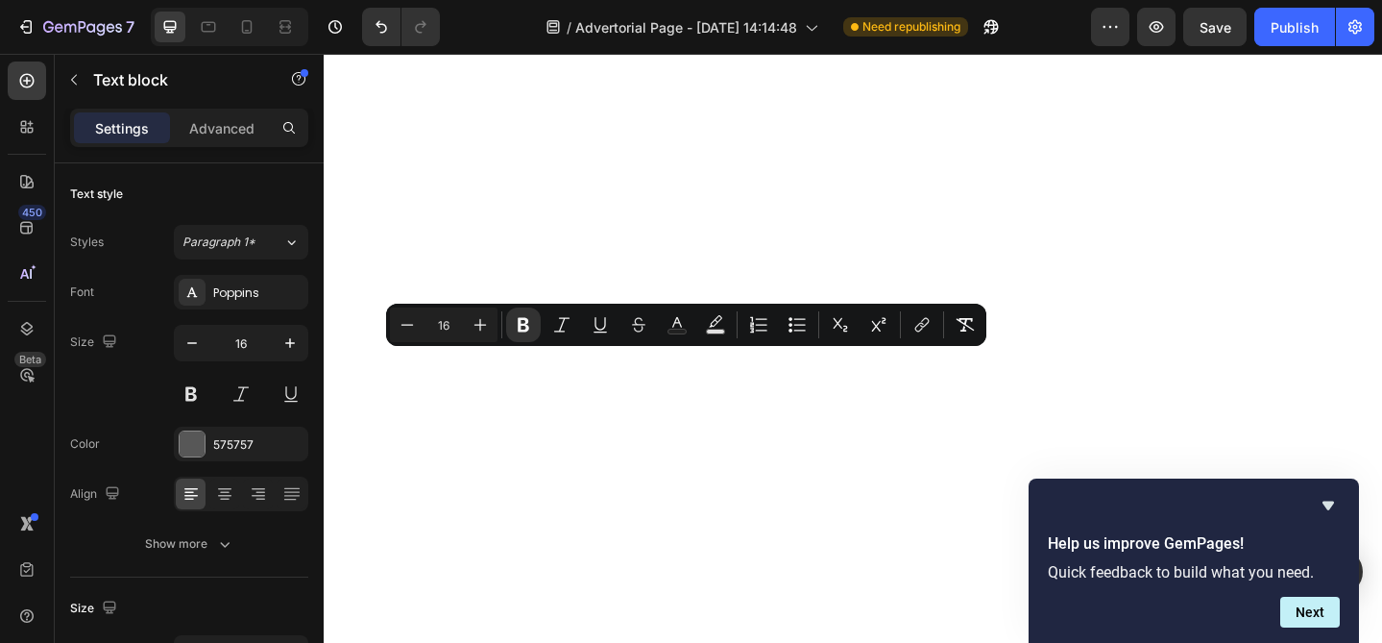
scroll to position [6378, 0]
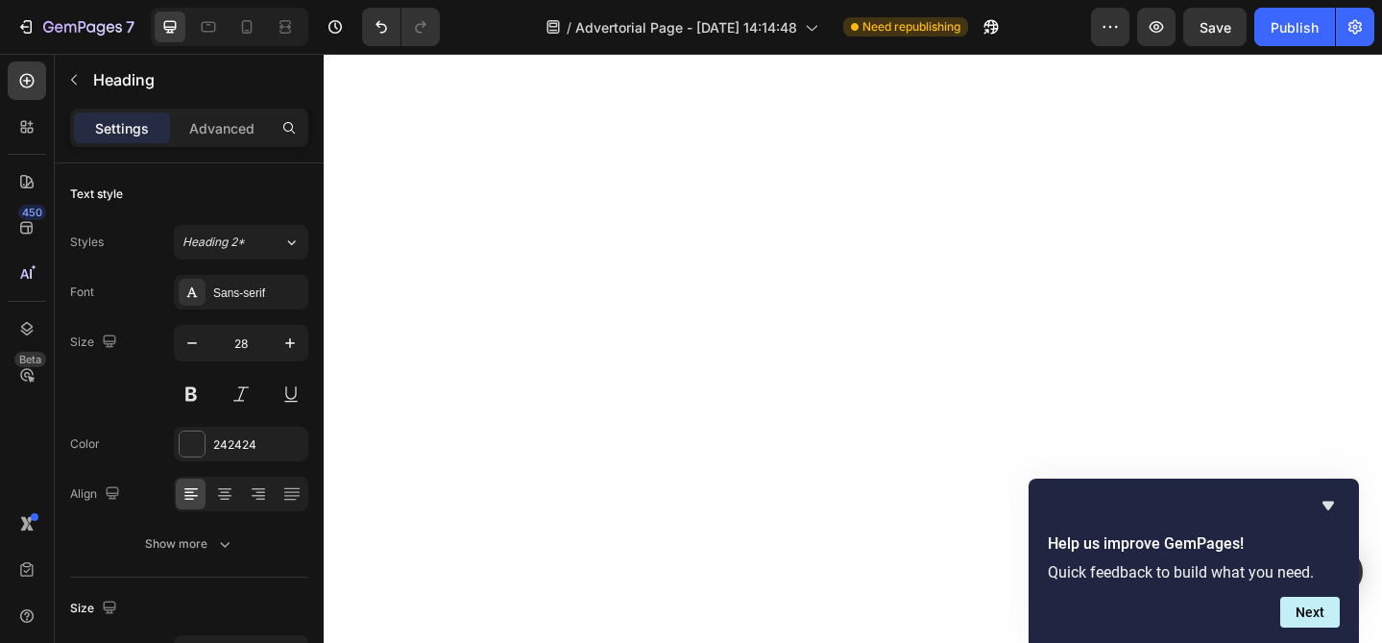
click at [198, 340] on icon "button" at bounding box center [191, 342] width 19 height 19
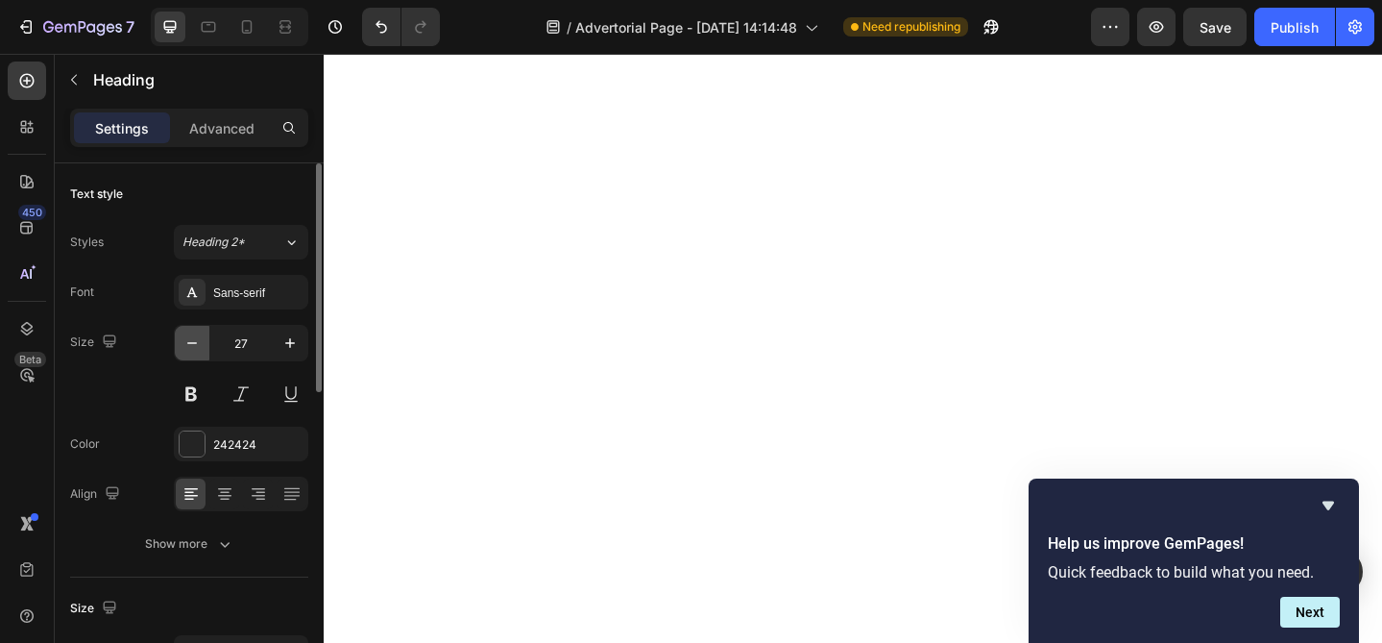
type input "26"
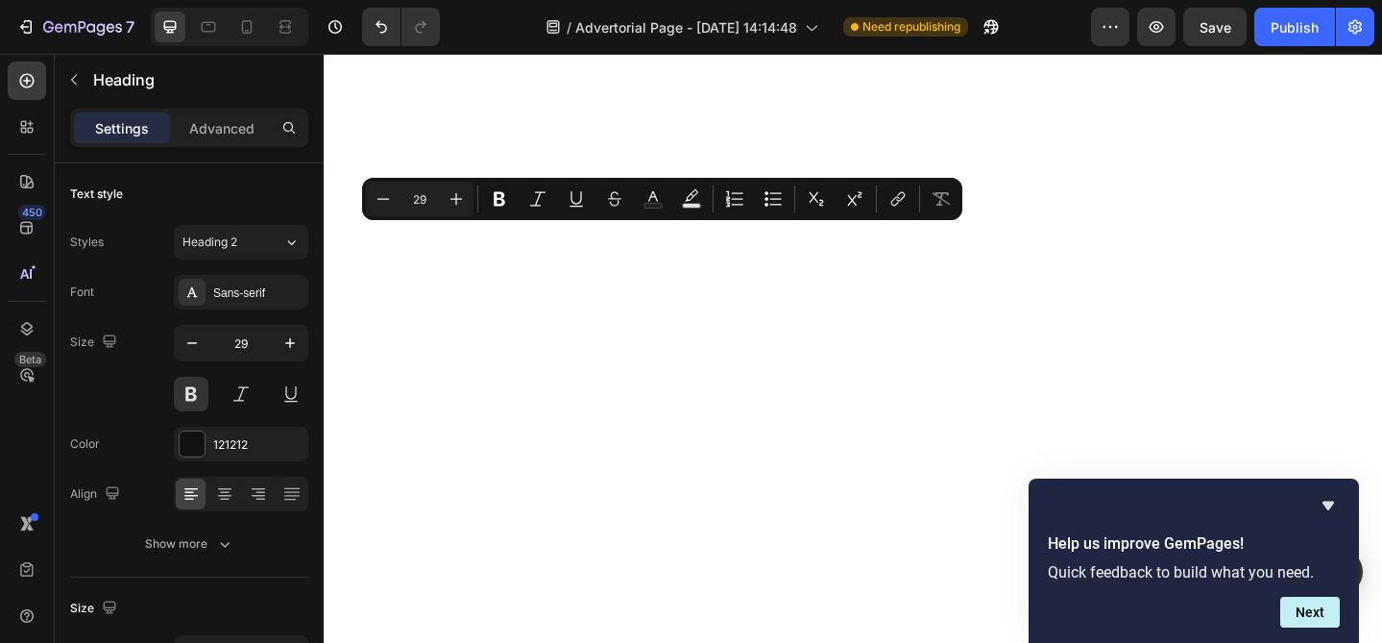
copy p "Heallnest's 3-Ingredient System for Daily Mobility"
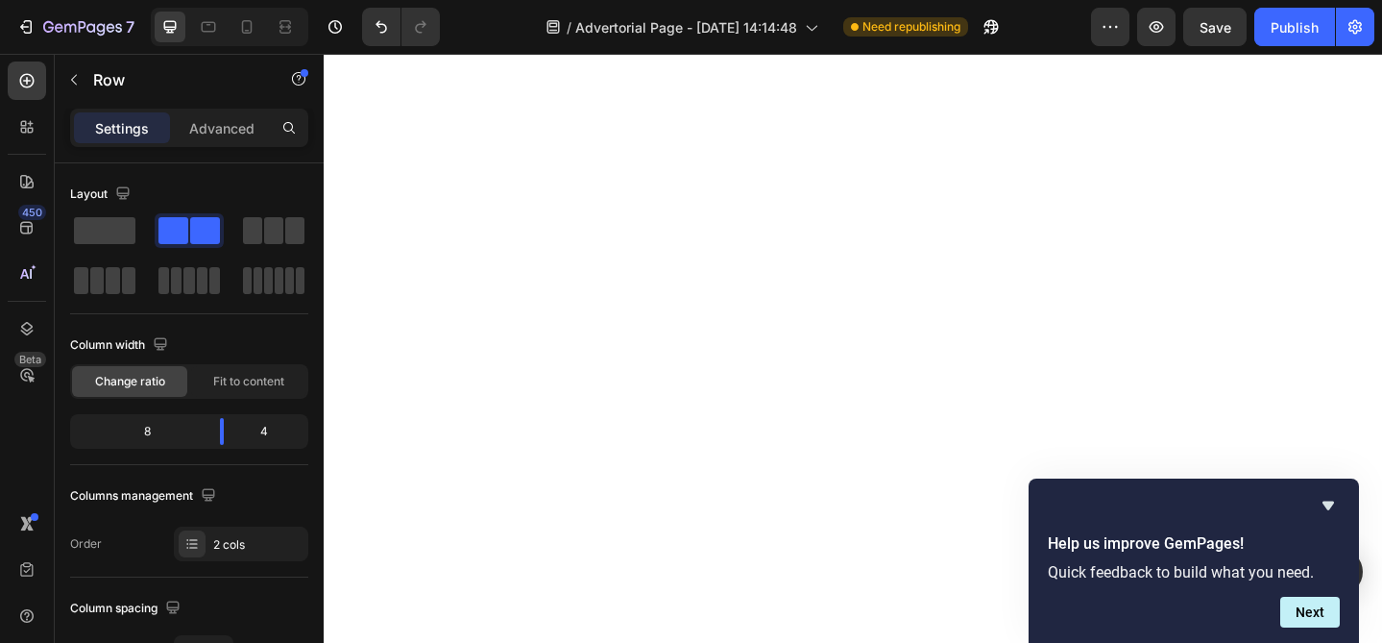
scroll to position [7438, 0]
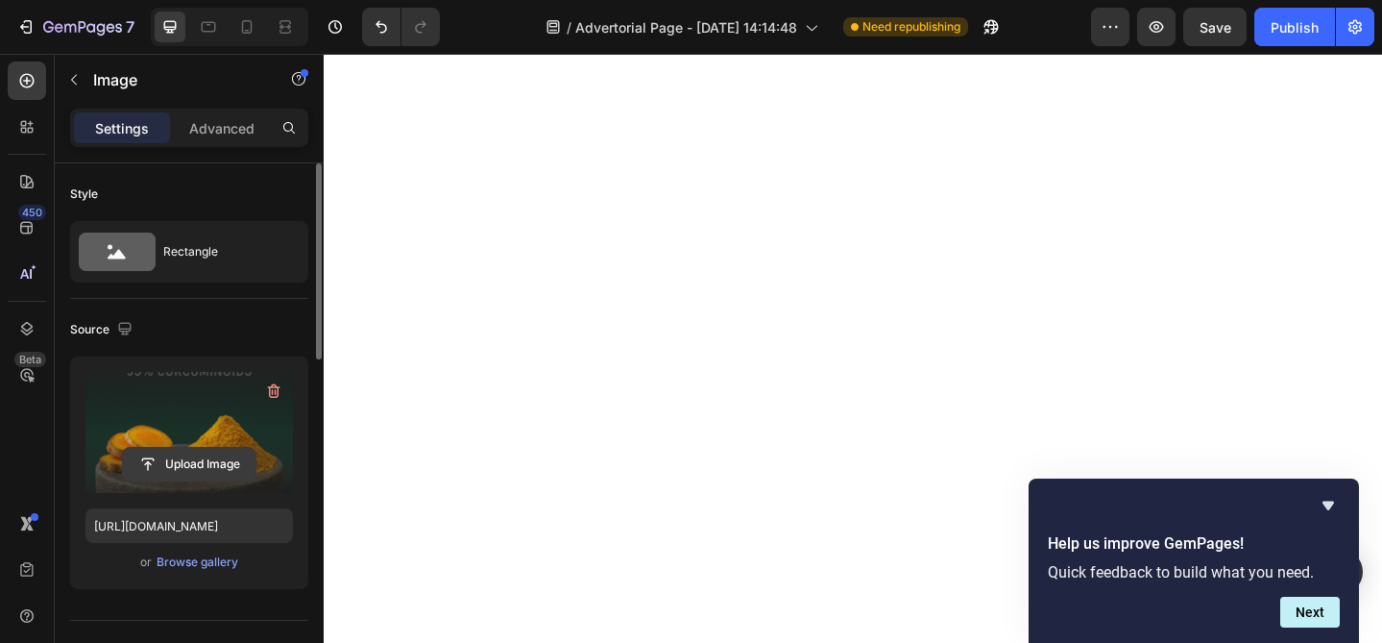
click at [214, 463] on input "file" at bounding box center [189, 464] width 133 height 33
click at [222, 459] on input "file" at bounding box center [189, 464] width 133 height 33
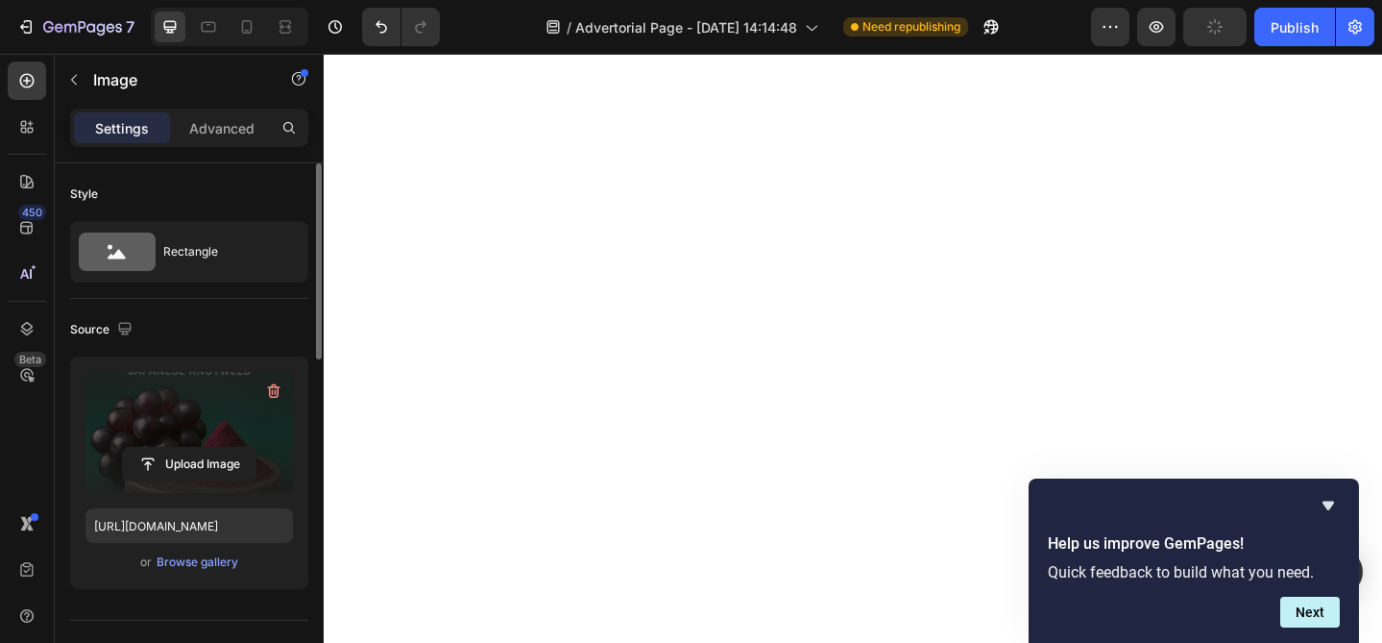
scroll to position [7343, 0]
click at [189, 466] on input "file" at bounding box center [189, 464] width 133 height 33
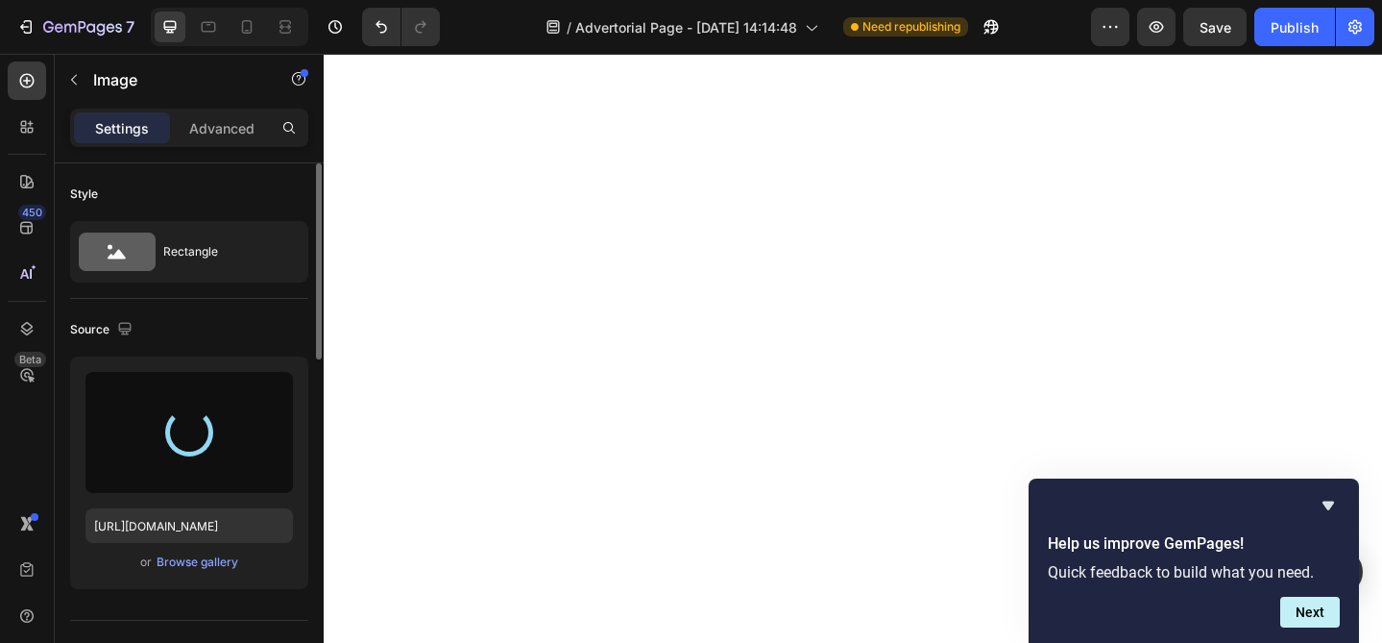
type input "https://cdn.shopify.com/s/files/1/0723/9925/7778/files/gempages_579670698352443…"
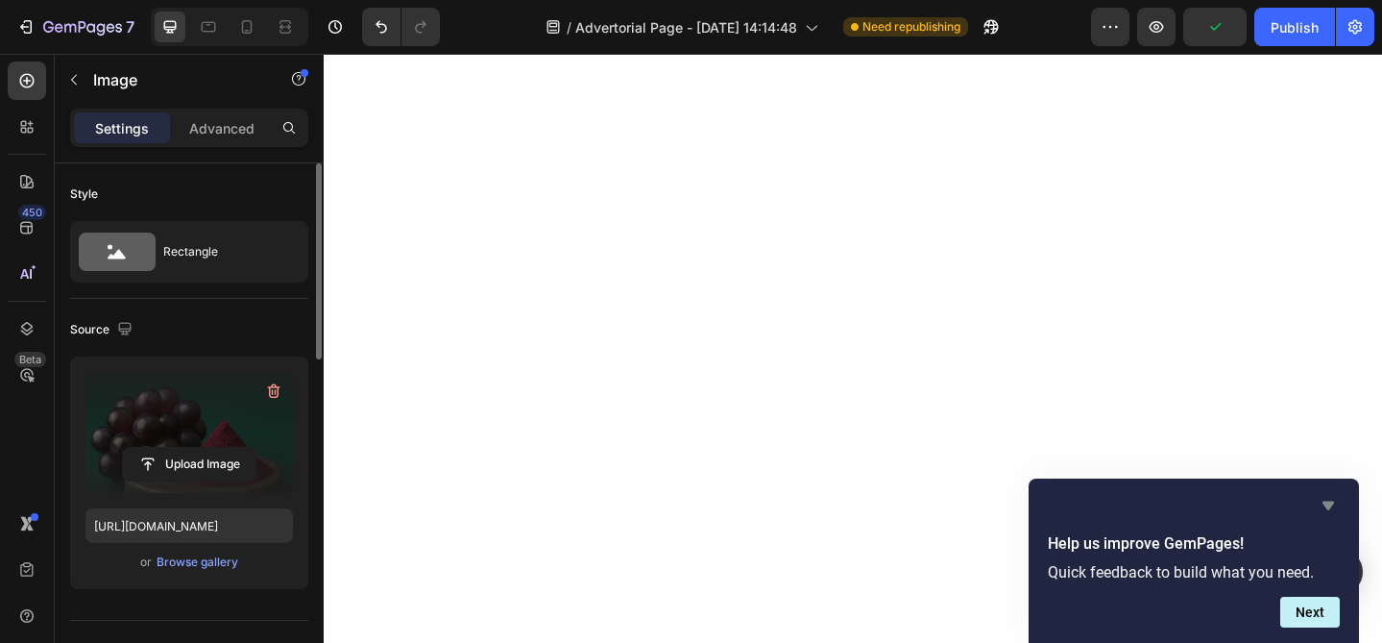
click at [1323, 498] on icon "Hide survey" at bounding box center [1328, 505] width 23 height 23
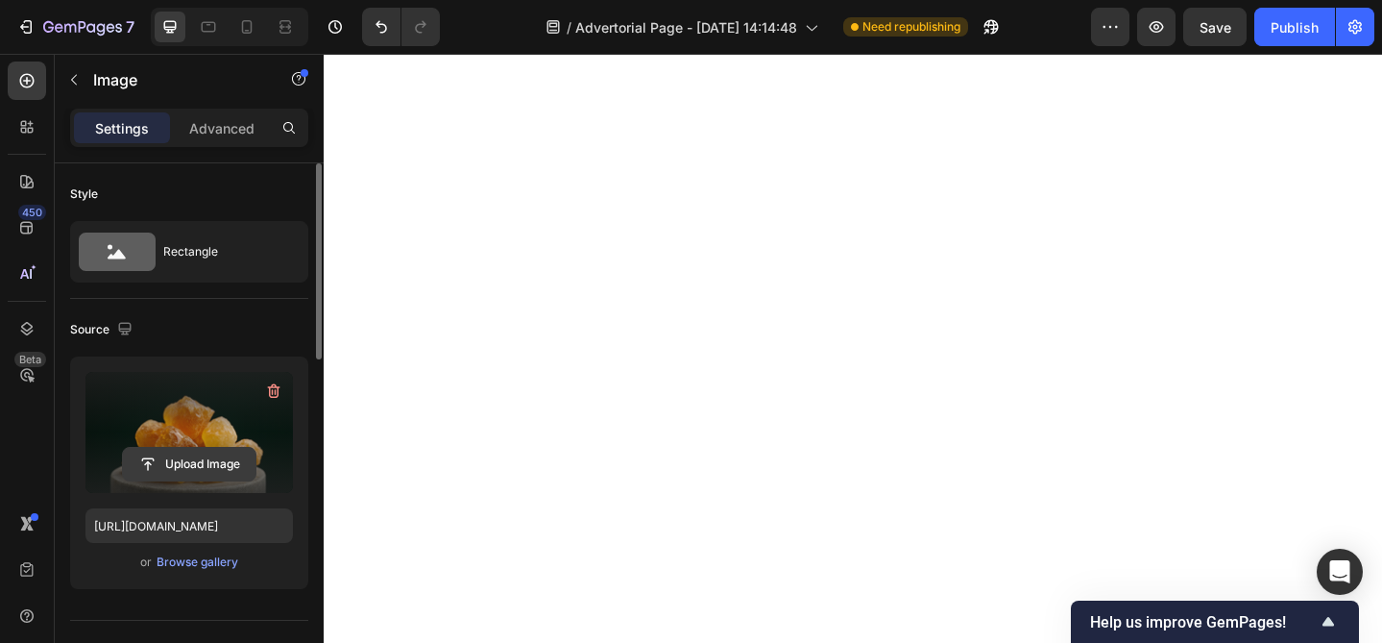
click at [148, 469] on input "file" at bounding box center [189, 464] width 133 height 33
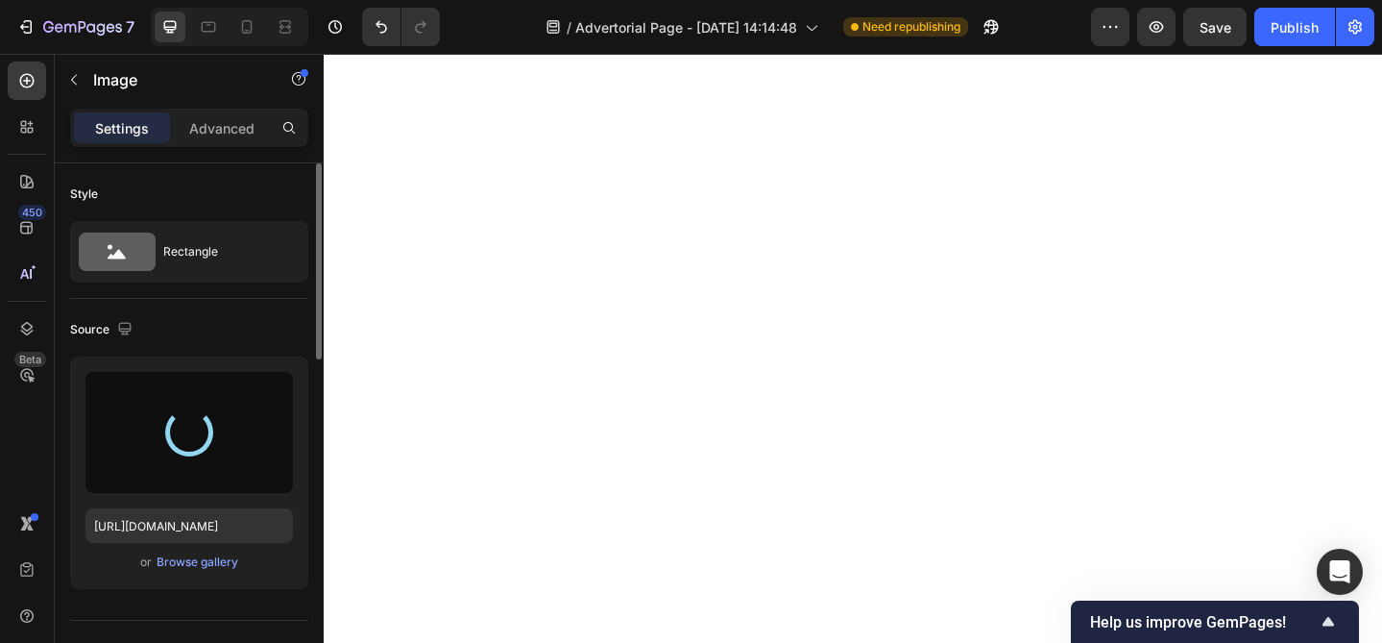
type input "https://cdn.shopify.com/s/files/1/0723/9925/7778/files/gempages_579670698352443…"
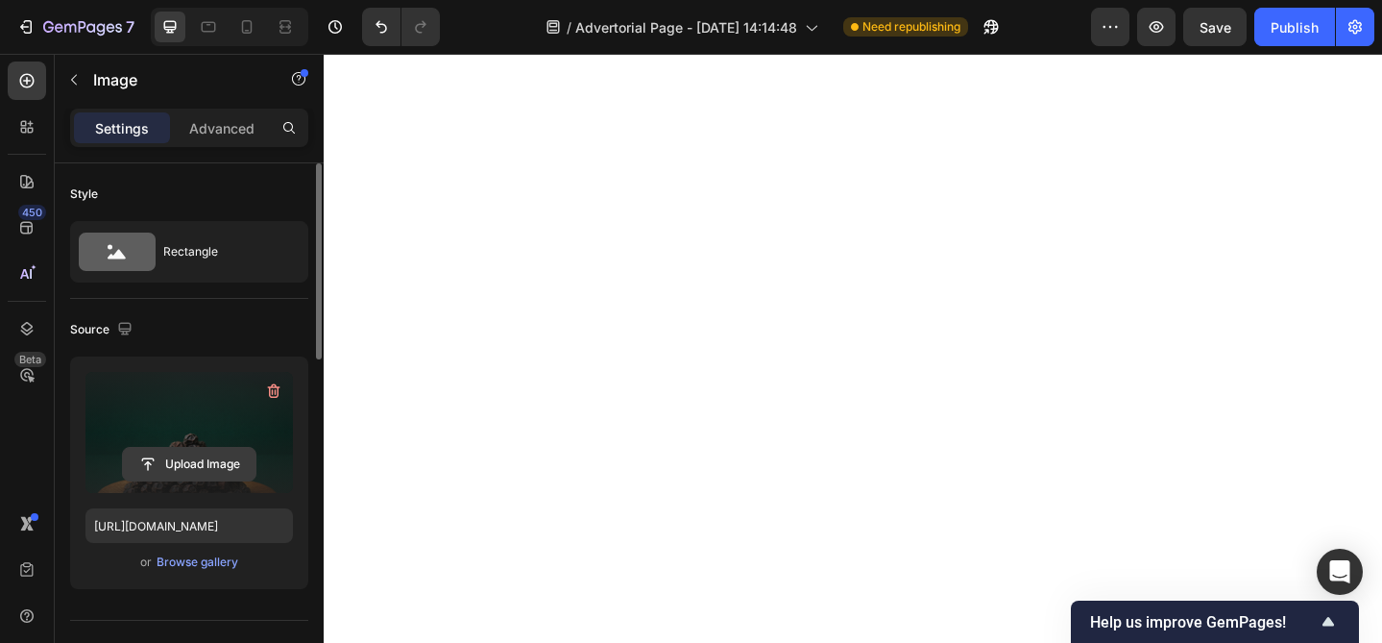
click at [151, 466] on input "file" at bounding box center [189, 464] width 133 height 33
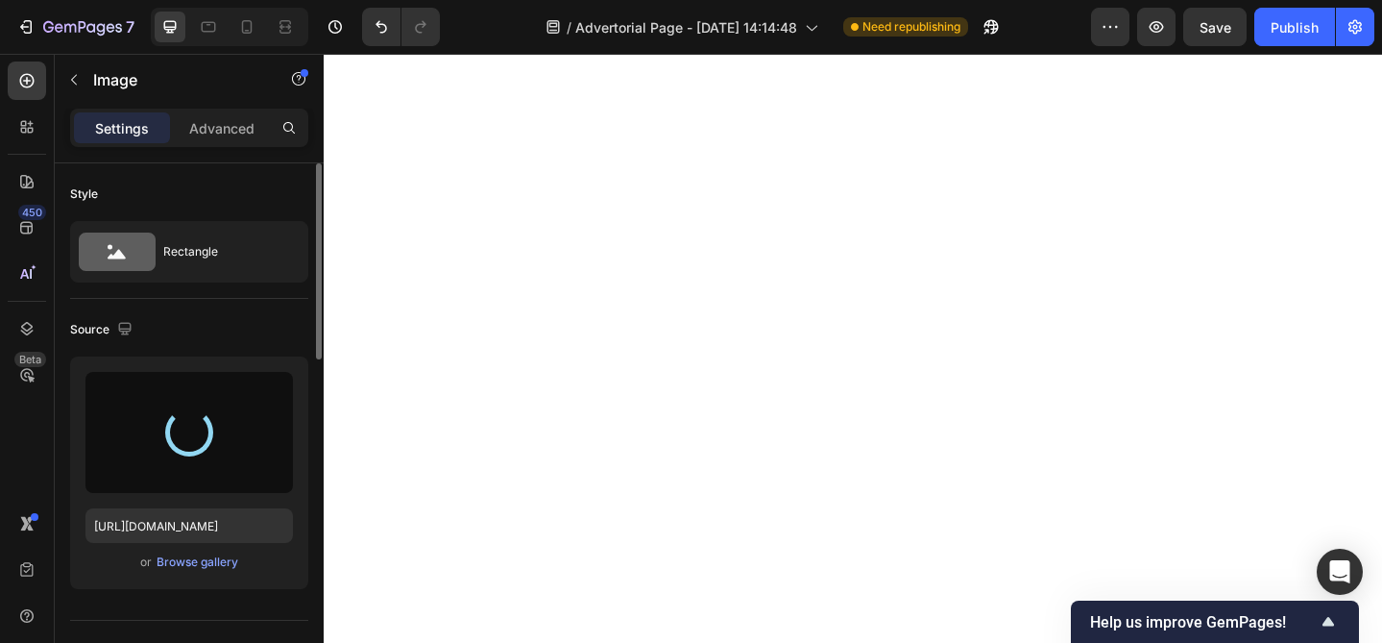
type input "https://cdn.shopify.com/s/files/1/0723/9925/7778/files/gempages_579670698352443…"
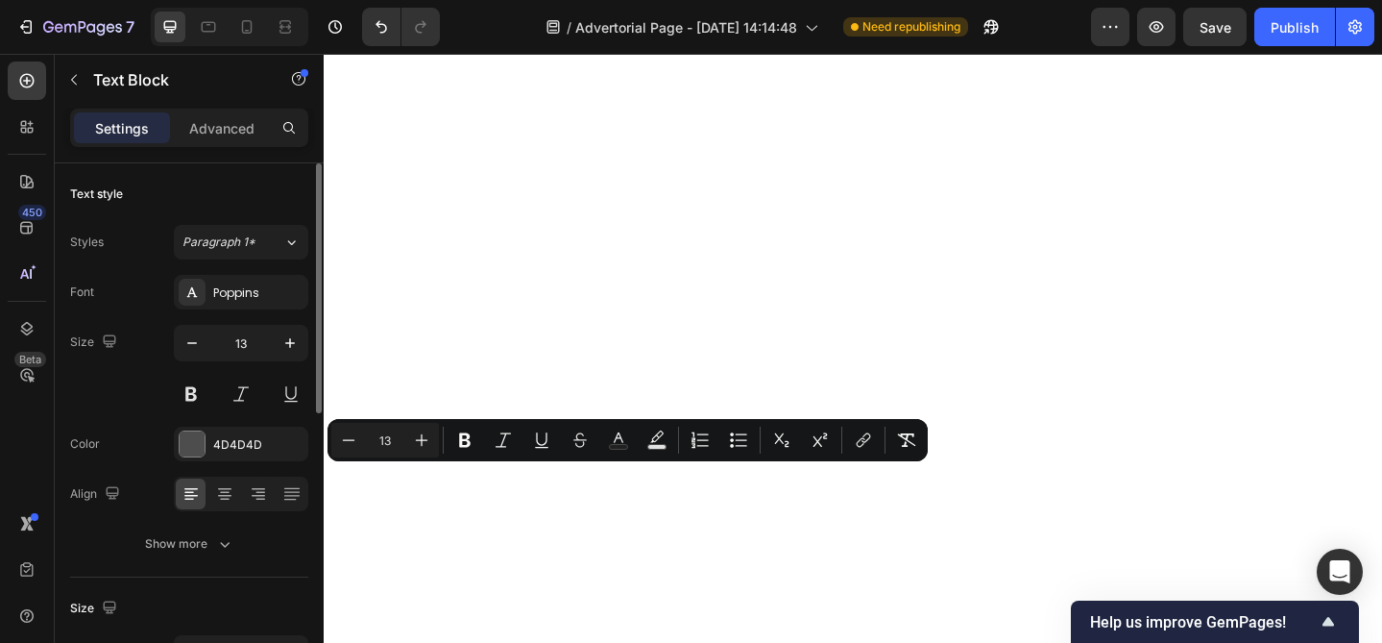
scroll to position [7310, 0]
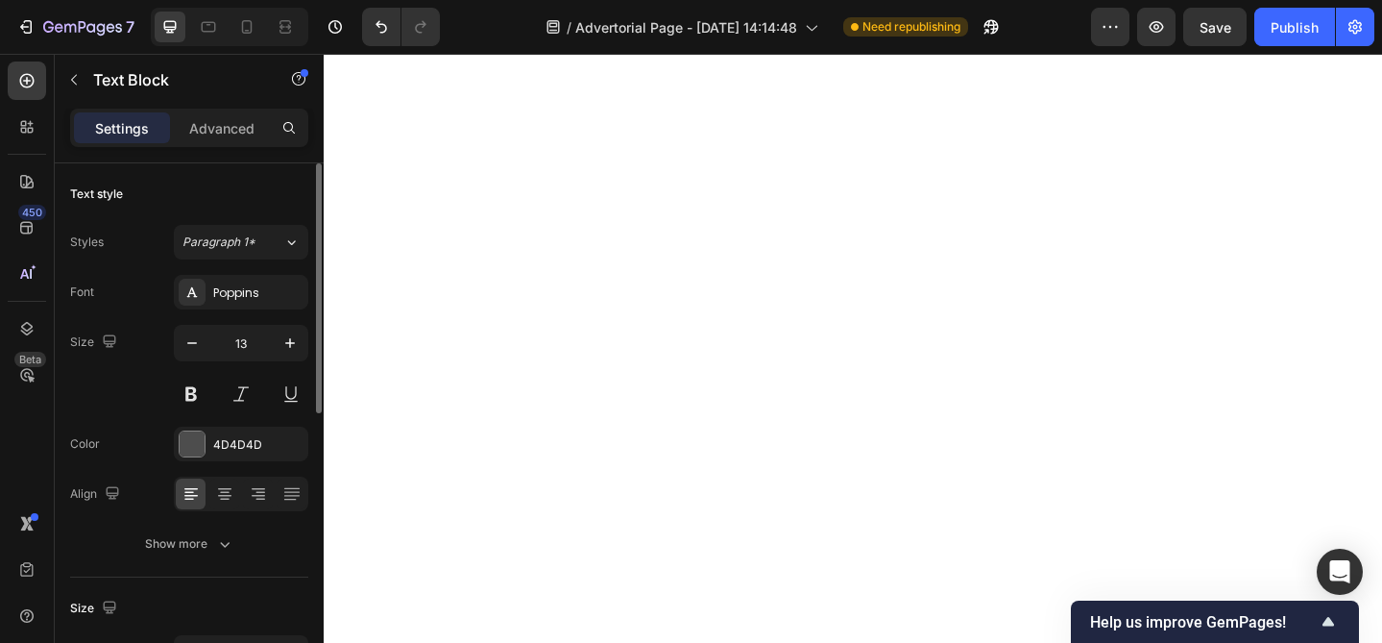
scroll to position [7703, 0]
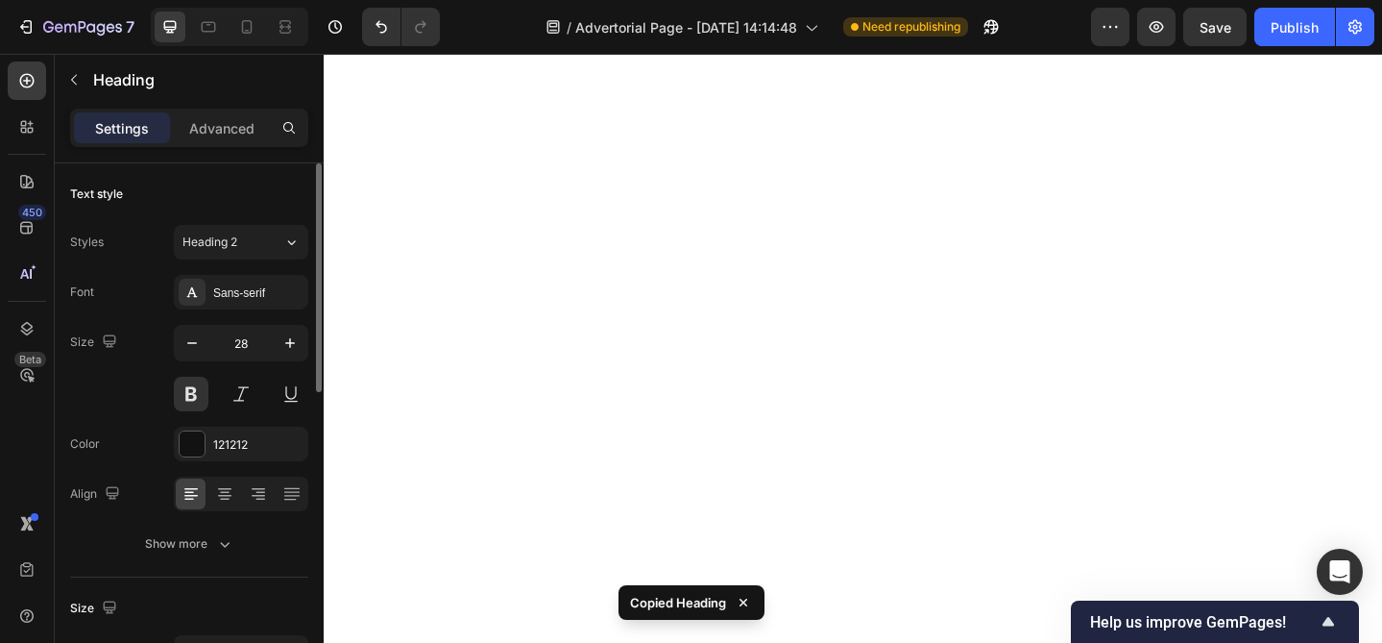
scroll to position [7732, 0]
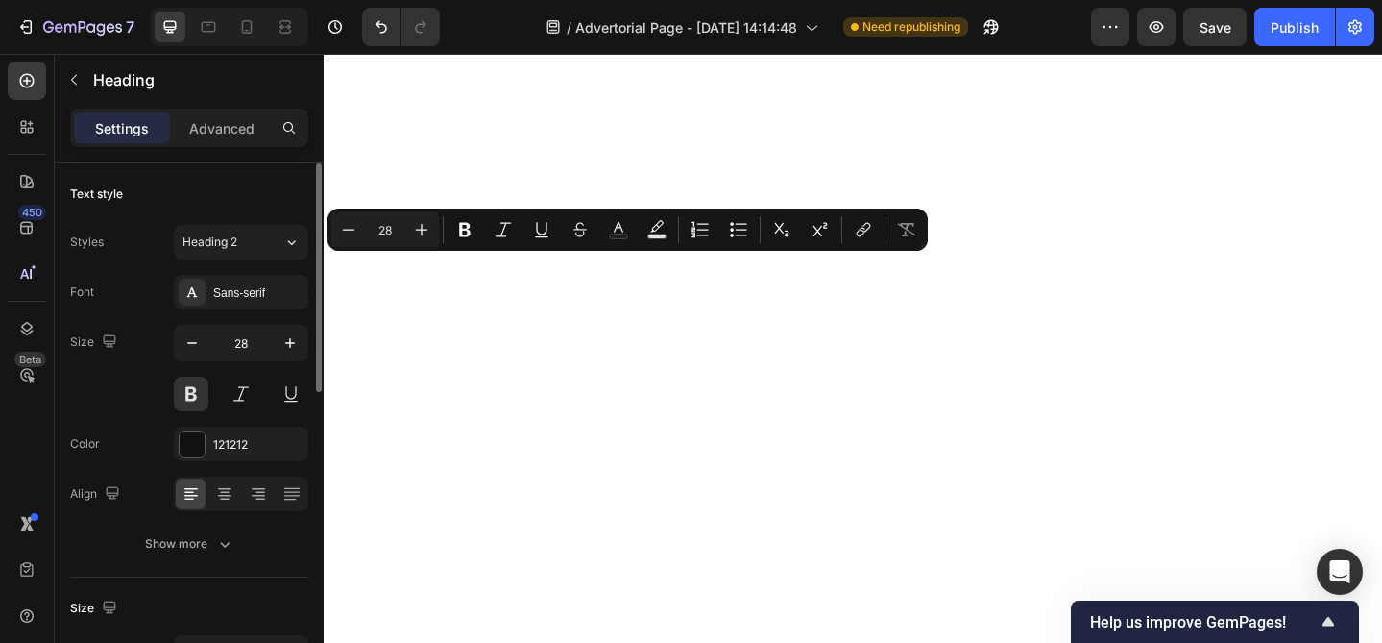
copy p "What You'll Notice When Taking Heallnest"
